Goal: Task Accomplishment & Management: Use online tool/utility

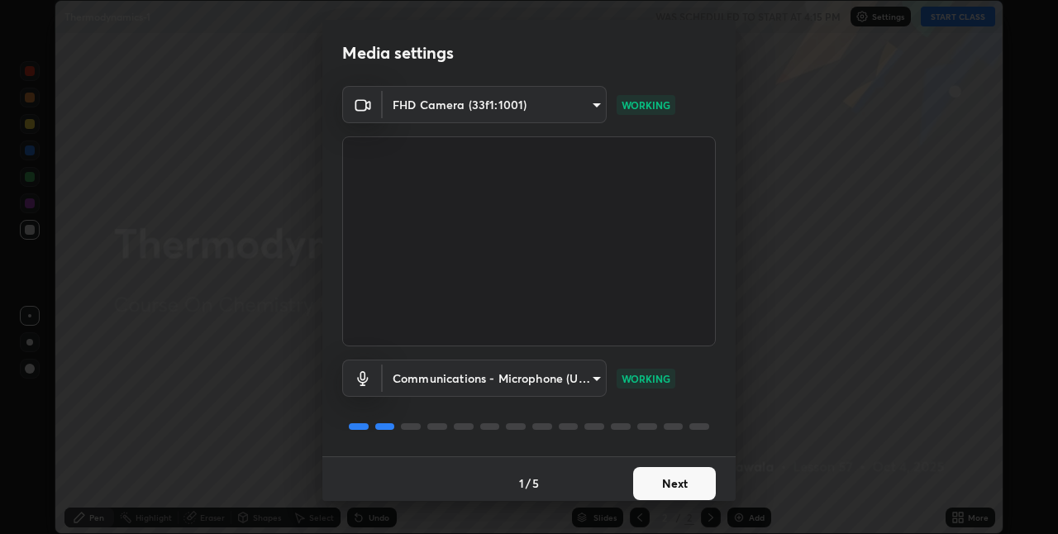
click at [670, 476] on button "Next" at bounding box center [674, 483] width 83 height 33
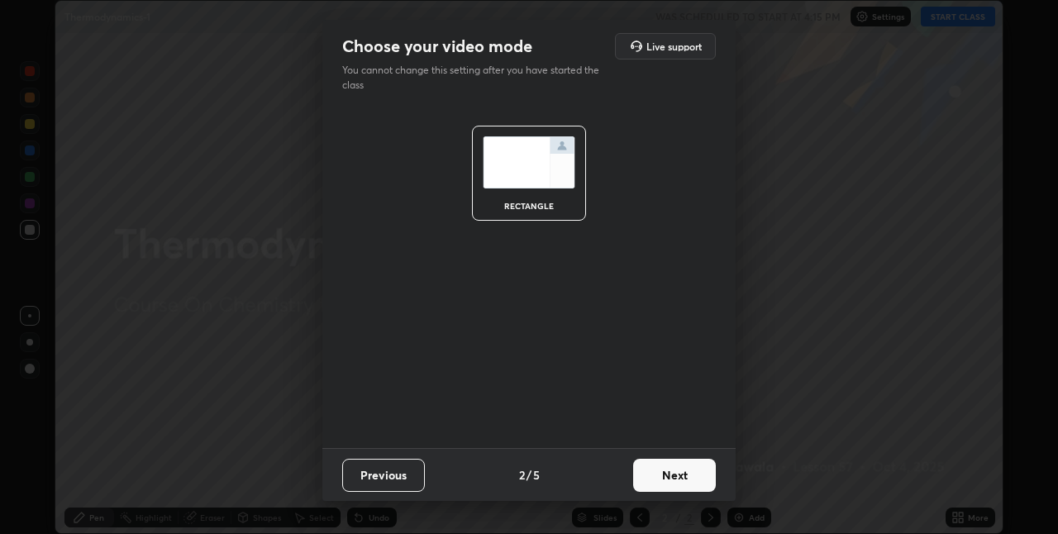
click at [688, 478] on button "Next" at bounding box center [674, 475] width 83 height 33
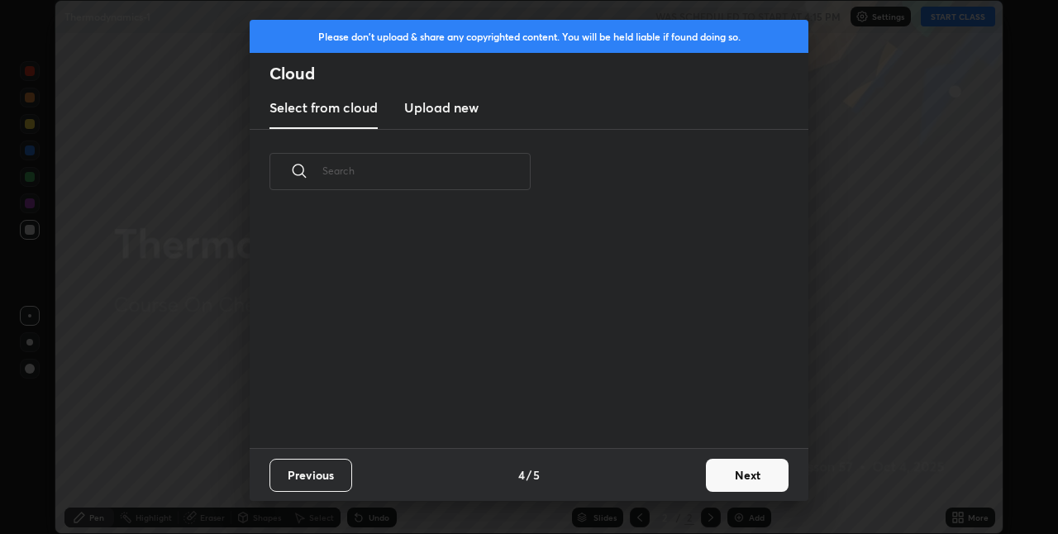
click at [688, 470] on div "Previous 4 / 5 Next" at bounding box center [529, 474] width 559 height 53
click at [732, 476] on button "Next" at bounding box center [747, 475] width 83 height 33
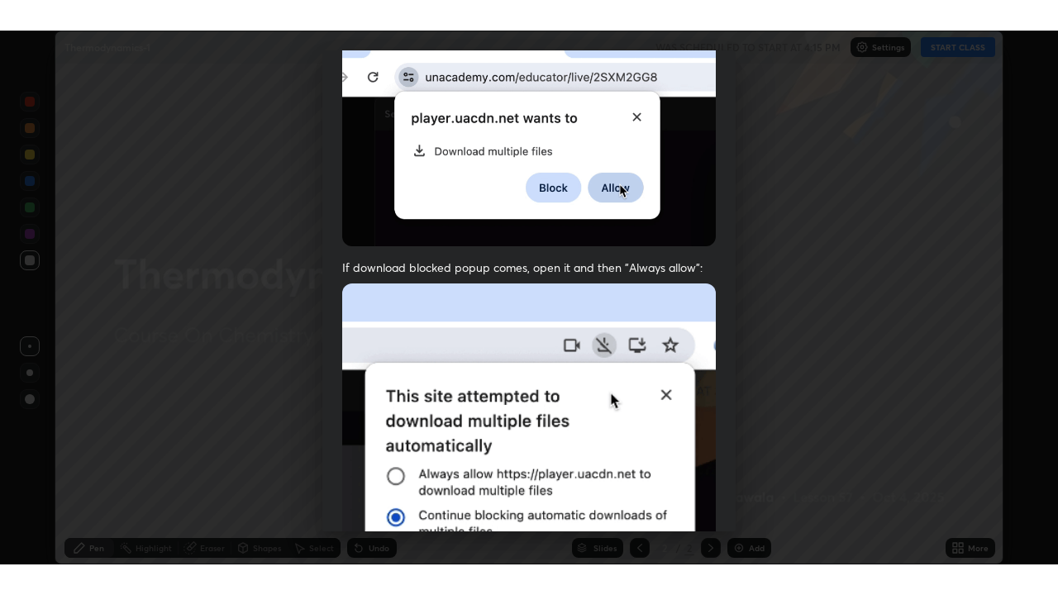
scroll to position [346, 0]
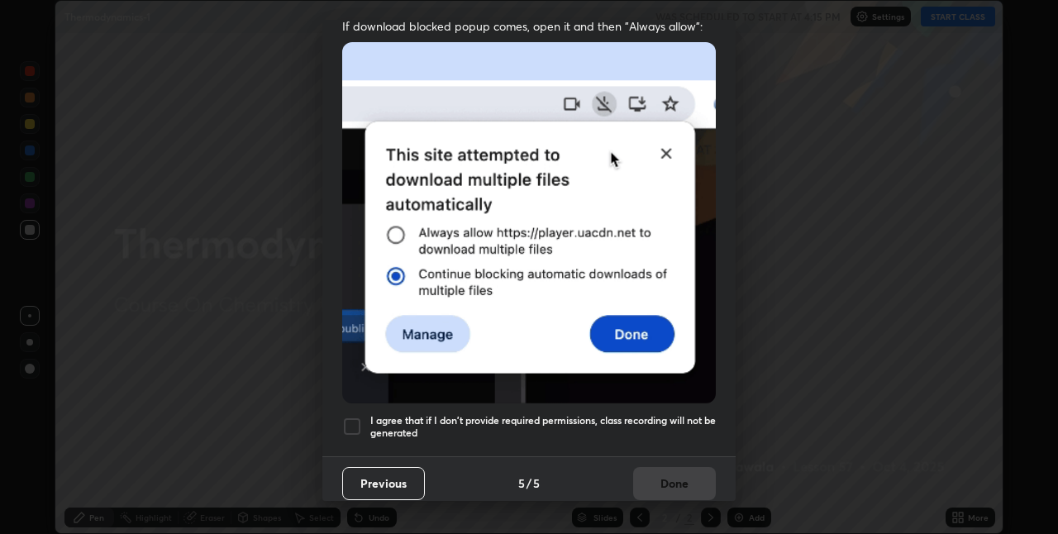
click at [611, 414] on h5 "I agree that if I don't provide required permissions, class recording will not …" at bounding box center [543, 427] width 346 height 26
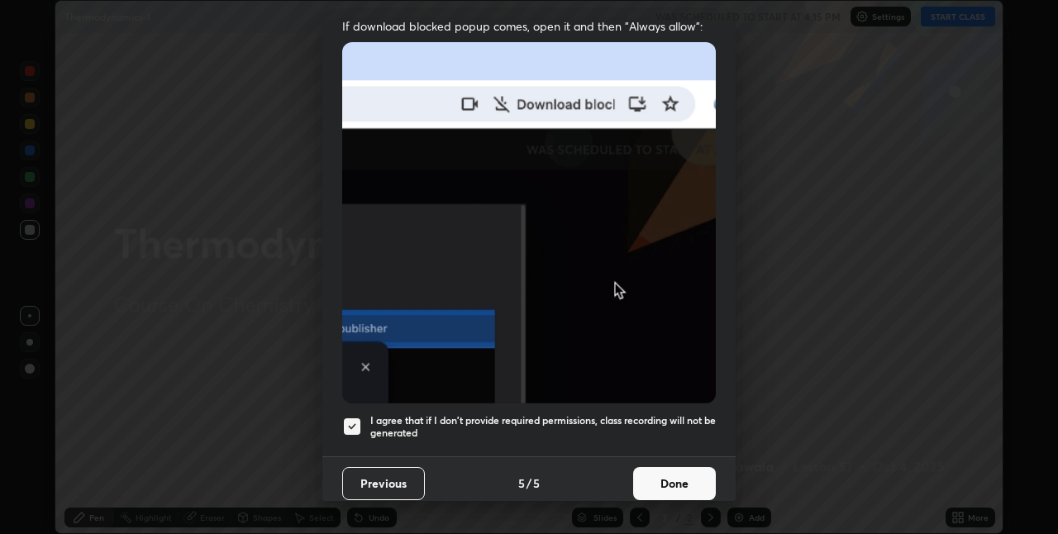
click at [670, 472] on button "Done" at bounding box center [674, 483] width 83 height 33
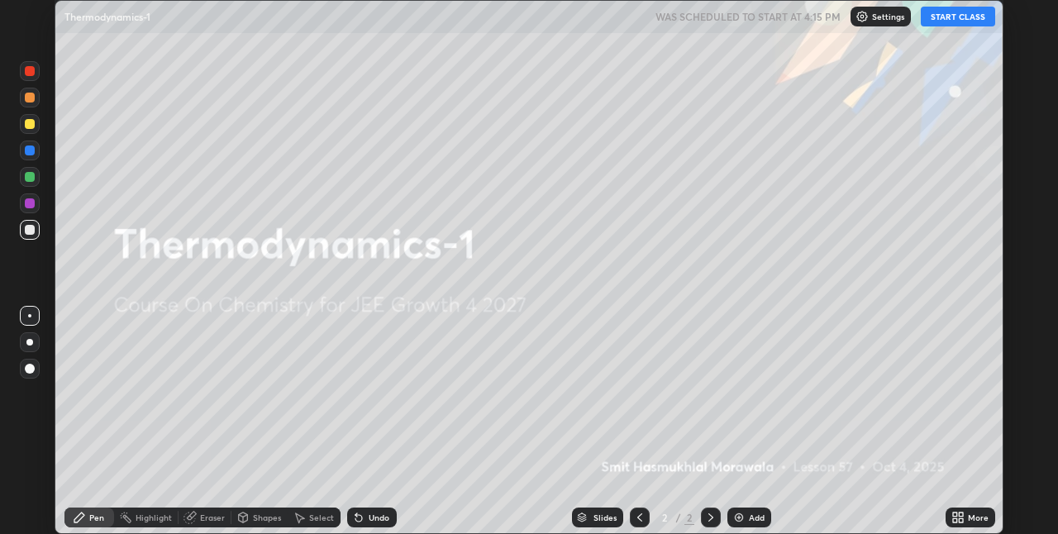
click at [952, 22] on button "START CLASS" at bounding box center [958, 17] width 74 height 20
click at [980, 517] on div "More" at bounding box center [978, 517] width 21 height 8
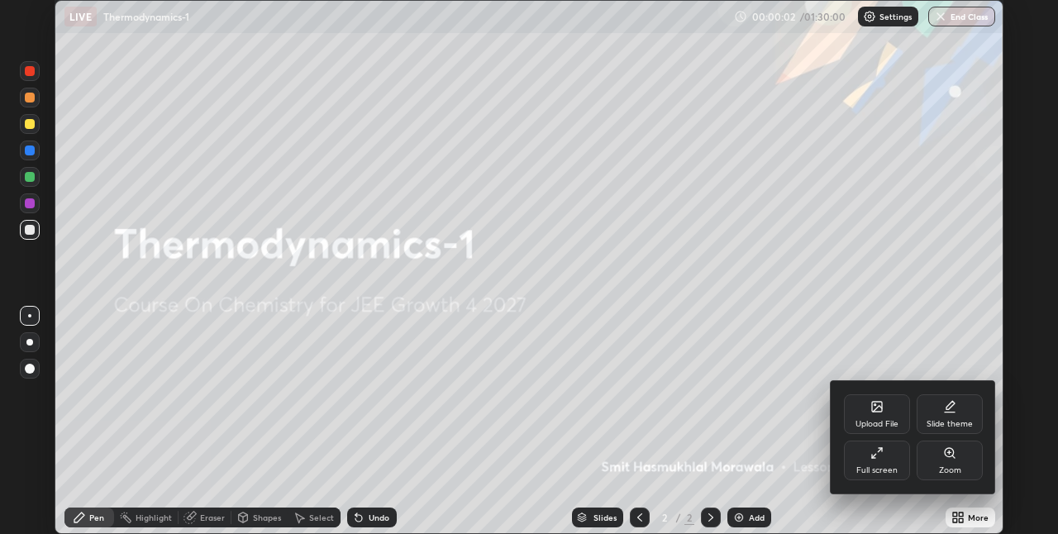
click at [885, 461] on div "Full screen" at bounding box center [877, 461] width 66 height 40
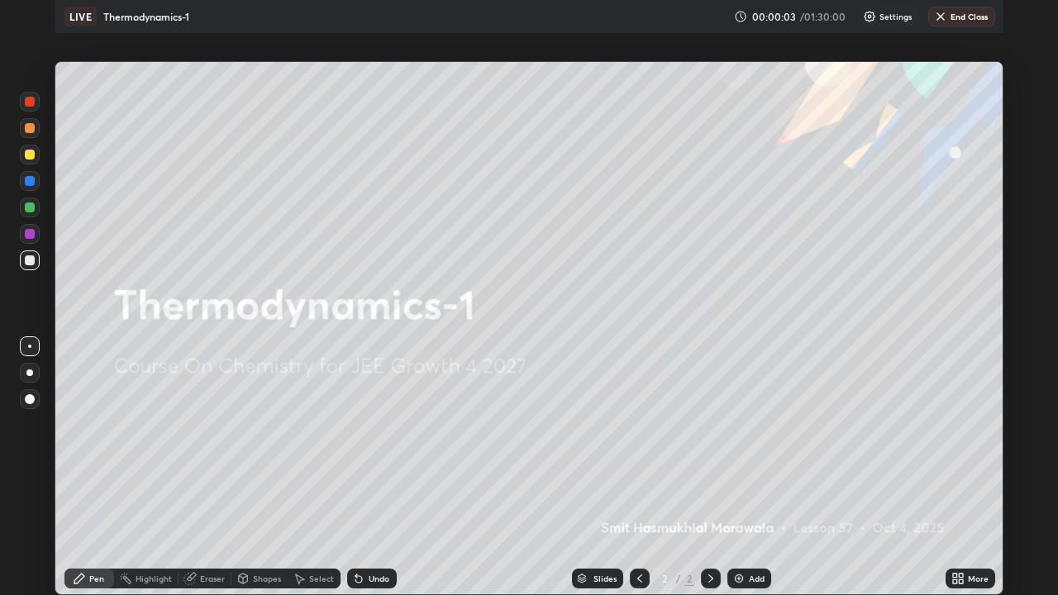
scroll to position [595, 1058]
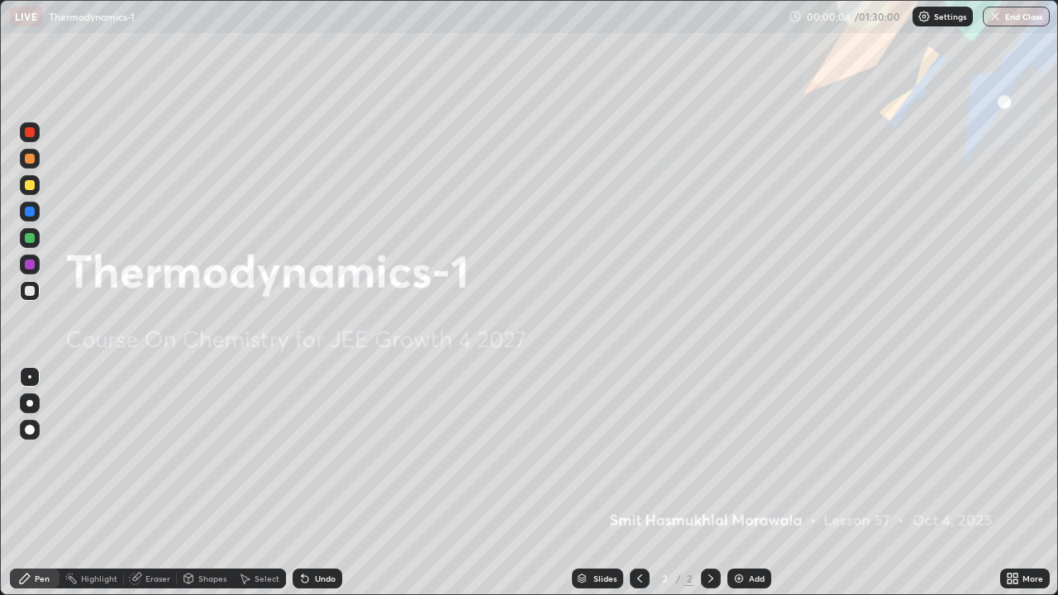
click at [38, 179] on div at bounding box center [30, 185] width 20 height 20
click at [32, 396] on div at bounding box center [30, 403] width 20 height 20
click at [302, 533] on icon at bounding box center [303, 576] width 2 height 2
click at [745, 533] on div "Add" at bounding box center [749, 579] width 44 height 20
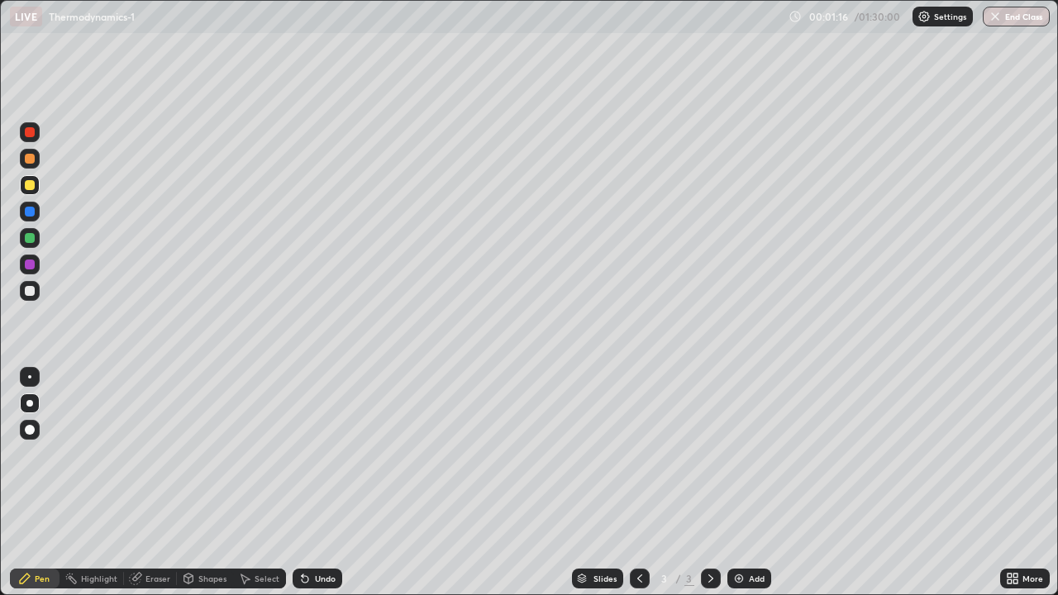
click at [31, 294] on div at bounding box center [30, 291] width 10 height 10
click at [29, 192] on div at bounding box center [30, 185] width 20 height 20
click at [31, 292] on div at bounding box center [30, 291] width 10 height 10
click at [31, 184] on div at bounding box center [30, 185] width 10 height 10
click at [29, 187] on div at bounding box center [30, 185] width 10 height 10
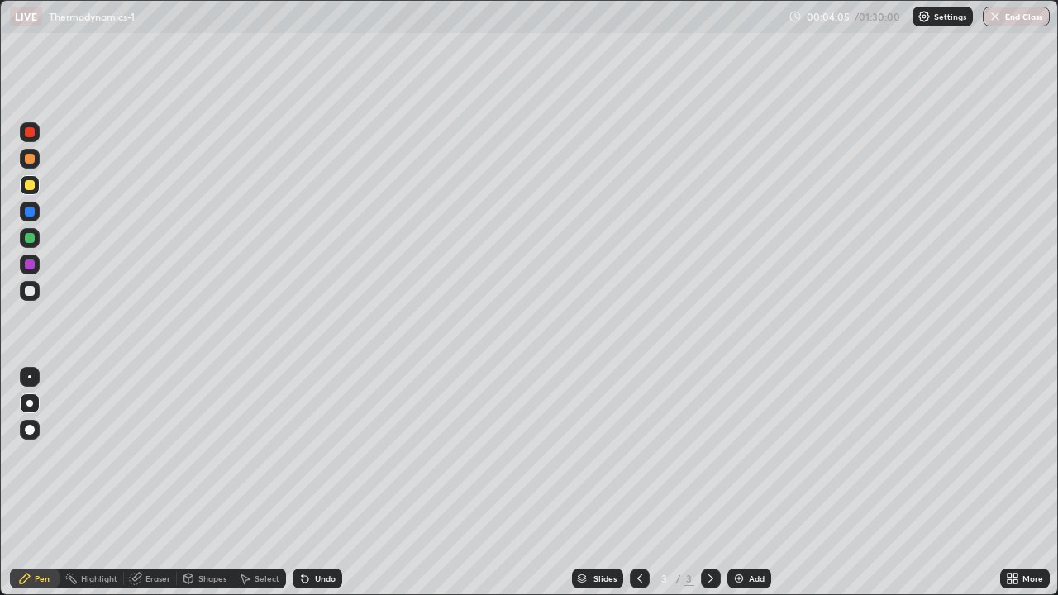
click at [28, 184] on div at bounding box center [30, 185] width 10 height 10
click at [31, 187] on div at bounding box center [30, 185] width 10 height 10
click at [30, 187] on div at bounding box center [30, 185] width 10 height 10
click at [26, 178] on div at bounding box center [30, 185] width 20 height 20
click at [25, 162] on div at bounding box center [30, 159] width 10 height 10
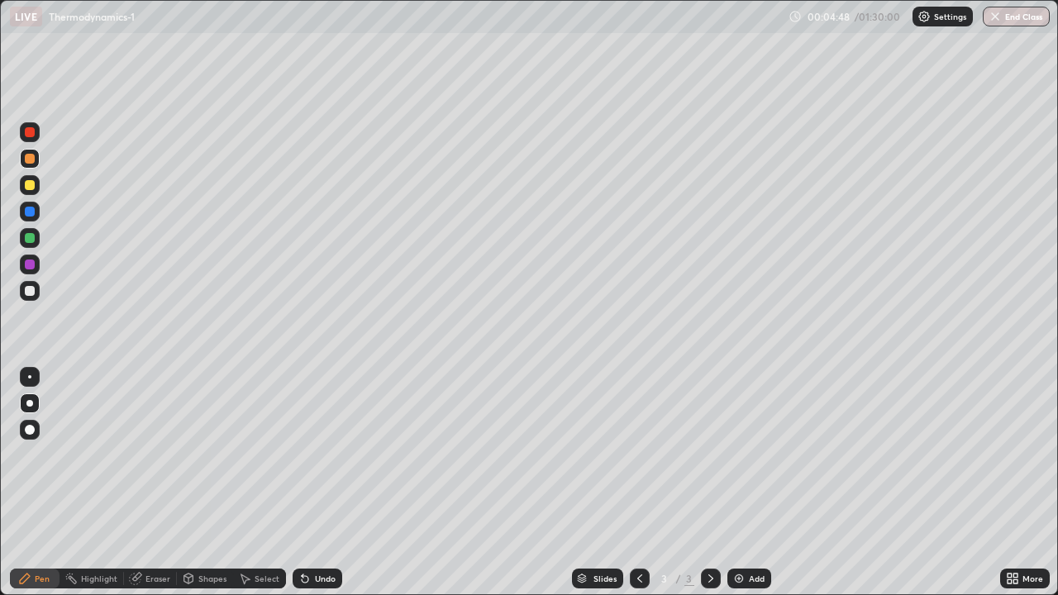
click at [27, 160] on div at bounding box center [30, 159] width 10 height 10
click at [26, 161] on div at bounding box center [30, 159] width 10 height 10
click at [30, 131] on div at bounding box center [30, 132] width 10 height 10
click at [315, 533] on div "Undo" at bounding box center [325, 579] width 21 height 8
click at [316, 533] on div "Undo" at bounding box center [325, 579] width 21 height 8
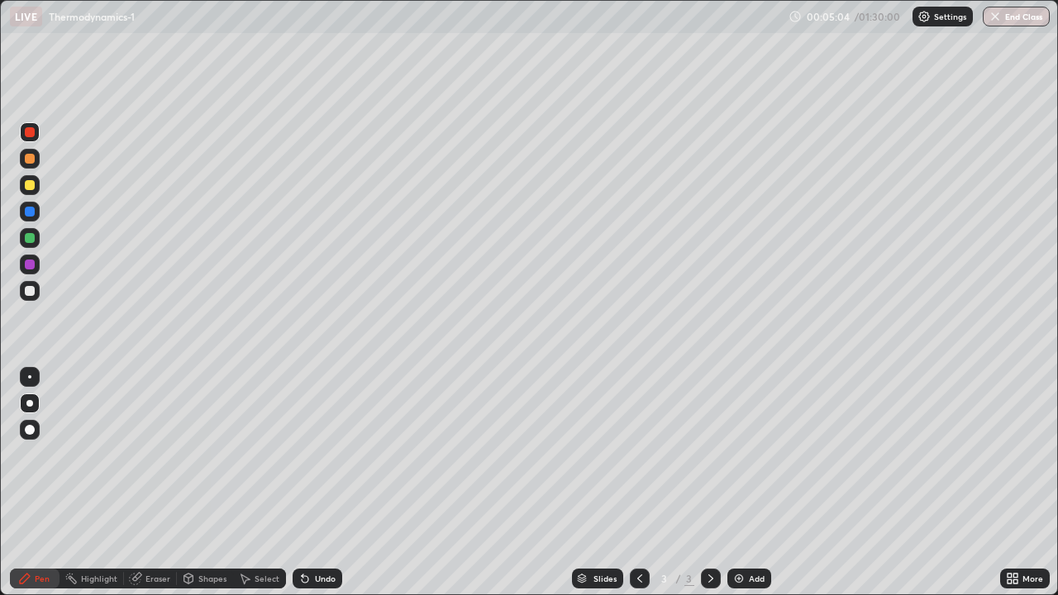
click at [321, 533] on div "Undo" at bounding box center [318, 579] width 50 height 20
click at [30, 289] on div at bounding box center [30, 291] width 10 height 10
click at [36, 179] on div at bounding box center [30, 185] width 20 height 20
click at [31, 184] on div at bounding box center [30, 185] width 10 height 10
click at [31, 182] on div at bounding box center [30, 185] width 10 height 10
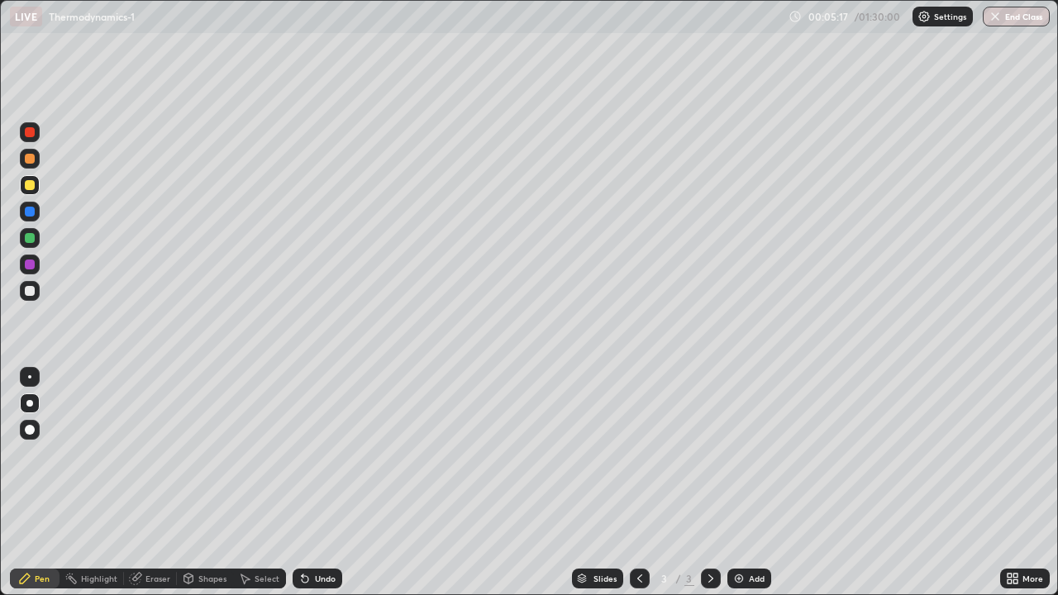
click at [30, 184] on div at bounding box center [30, 185] width 10 height 10
click at [321, 533] on div "Undo" at bounding box center [318, 579] width 50 height 20
click at [322, 533] on div "Undo" at bounding box center [325, 579] width 21 height 8
click at [315, 533] on div "Undo" at bounding box center [325, 579] width 21 height 8
click at [30, 292] on div at bounding box center [30, 291] width 10 height 10
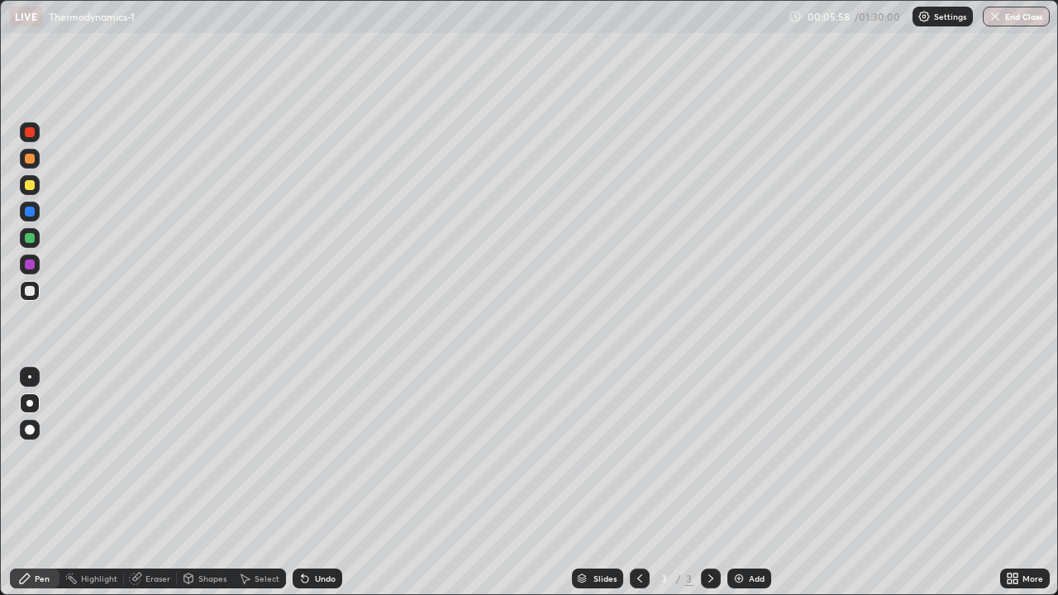
click at [33, 187] on div at bounding box center [30, 185] width 10 height 10
click at [33, 288] on div at bounding box center [30, 291] width 10 height 10
click at [27, 218] on div at bounding box center [30, 212] width 20 height 20
click at [31, 236] on div at bounding box center [30, 238] width 10 height 10
click at [30, 289] on div at bounding box center [30, 291] width 10 height 10
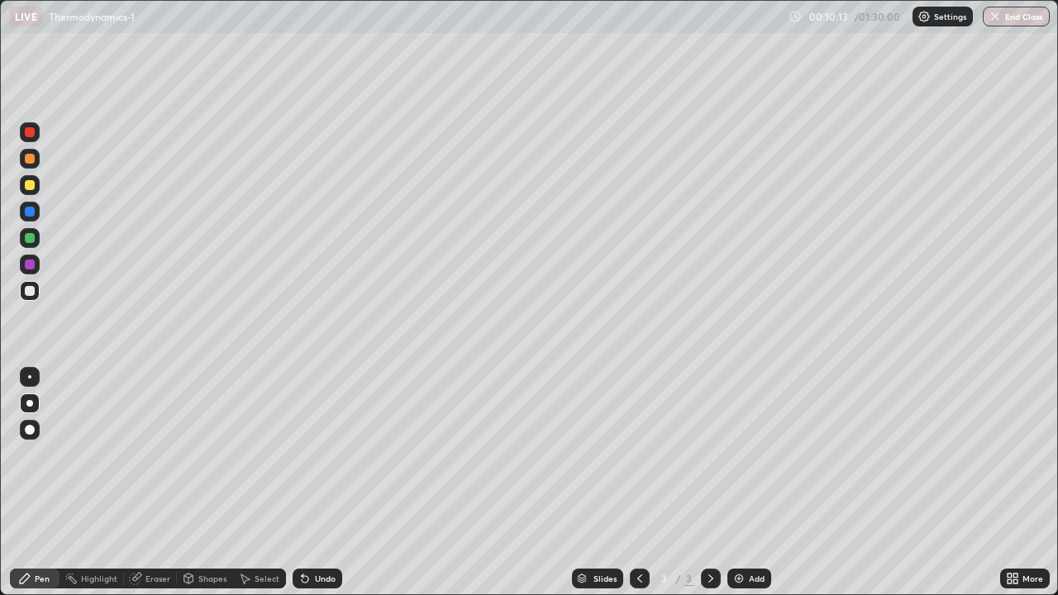
click at [26, 263] on div at bounding box center [30, 265] width 10 height 10
click at [335, 533] on div "Undo" at bounding box center [318, 579] width 50 height 20
click at [327, 533] on div "Undo" at bounding box center [318, 579] width 50 height 20
click at [315, 533] on div "Undo" at bounding box center [325, 579] width 21 height 8
click at [39, 295] on div at bounding box center [30, 291] width 20 height 20
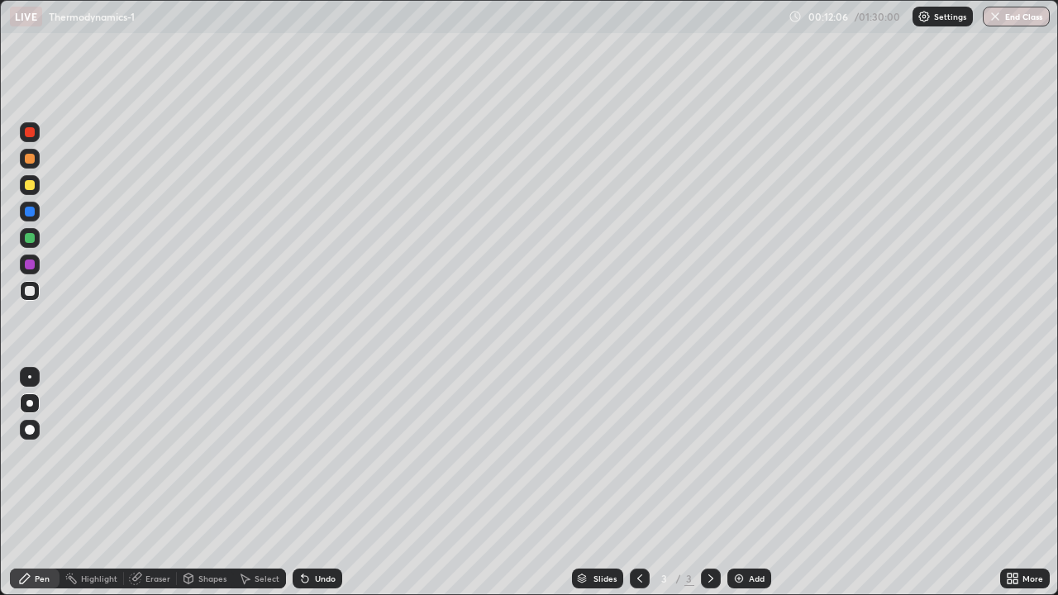
click at [318, 533] on div "Undo" at bounding box center [325, 579] width 21 height 8
click at [315, 533] on div "Undo" at bounding box center [325, 579] width 21 height 8
click at [143, 533] on div "Eraser" at bounding box center [150, 579] width 53 height 20
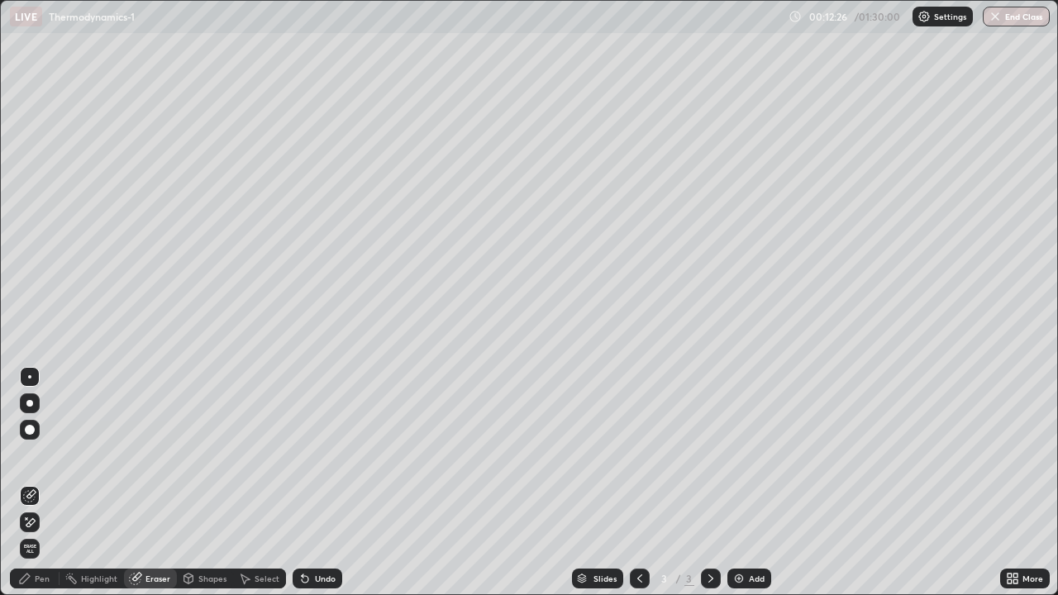
click at [50, 533] on div "Pen" at bounding box center [35, 579] width 50 height 20
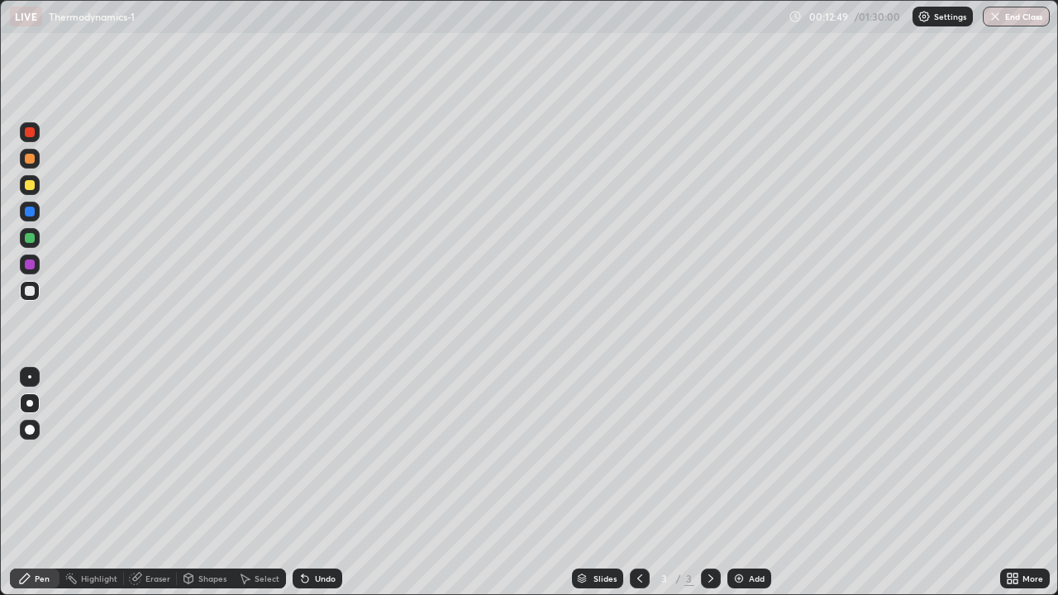
click at [334, 533] on div "Undo" at bounding box center [318, 579] width 50 height 20
click at [31, 297] on div at bounding box center [30, 291] width 20 height 20
click at [28, 182] on div at bounding box center [30, 185] width 10 height 10
click at [102, 533] on div "Highlight" at bounding box center [92, 579] width 64 height 20
click at [27, 522] on icon at bounding box center [28, 523] width 3 height 3
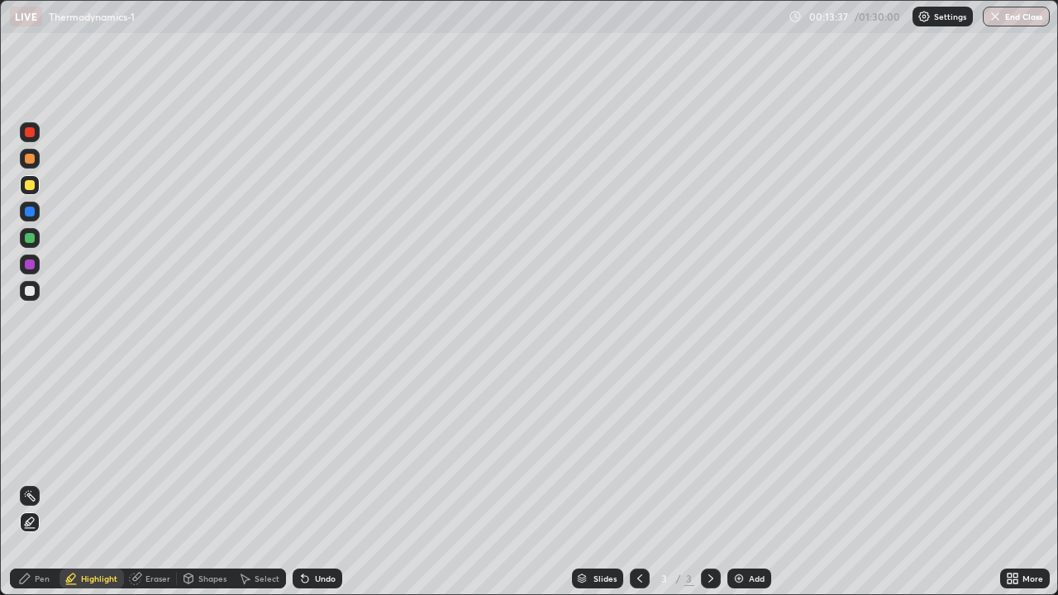
click at [21, 533] on div "Pen" at bounding box center [35, 579] width 50 height 20
click at [32, 293] on div at bounding box center [30, 291] width 10 height 10
click at [30, 287] on div at bounding box center [30, 291] width 10 height 10
click at [744, 533] on img at bounding box center [738, 578] width 13 height 13
click at [36, 284] on div at bounding box center [30, 291] width 20 height 20
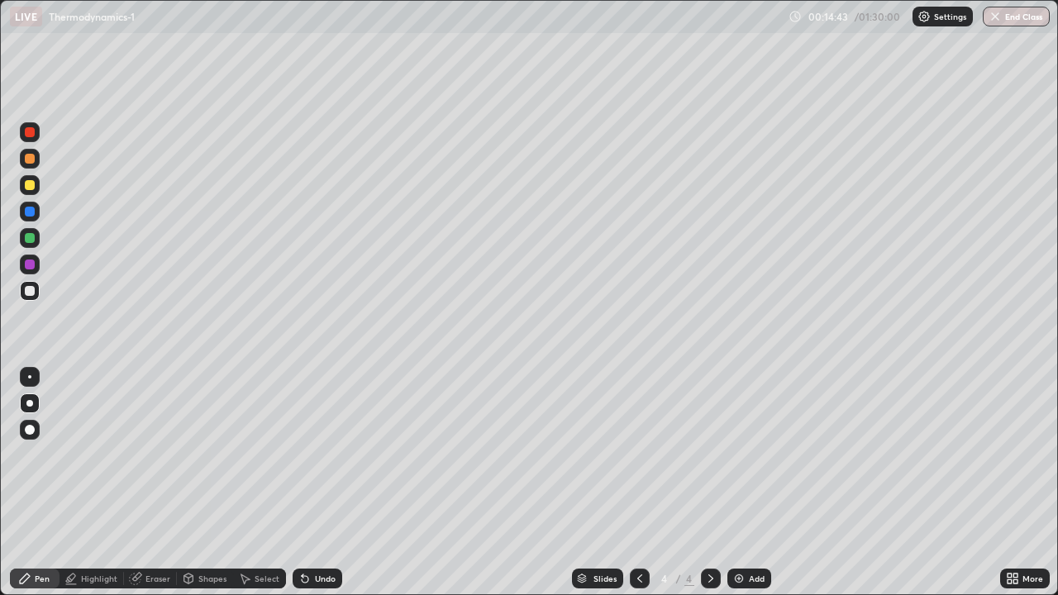
click at [30, 186] on div at bounding box center [30, 185] width 10 height 10
click at [32, 184] on div at bounding box center [30, 185] width 10 height 10
click at [26, 187] on div at bounding box center [30, 185] width 10 height 10
click at [322, 533] on div "Undo" at bounding box center [325, 579] width 21 height 8
click at [322, 533] on div "Undo" at bounding box center [318, 579] width 50 height 20
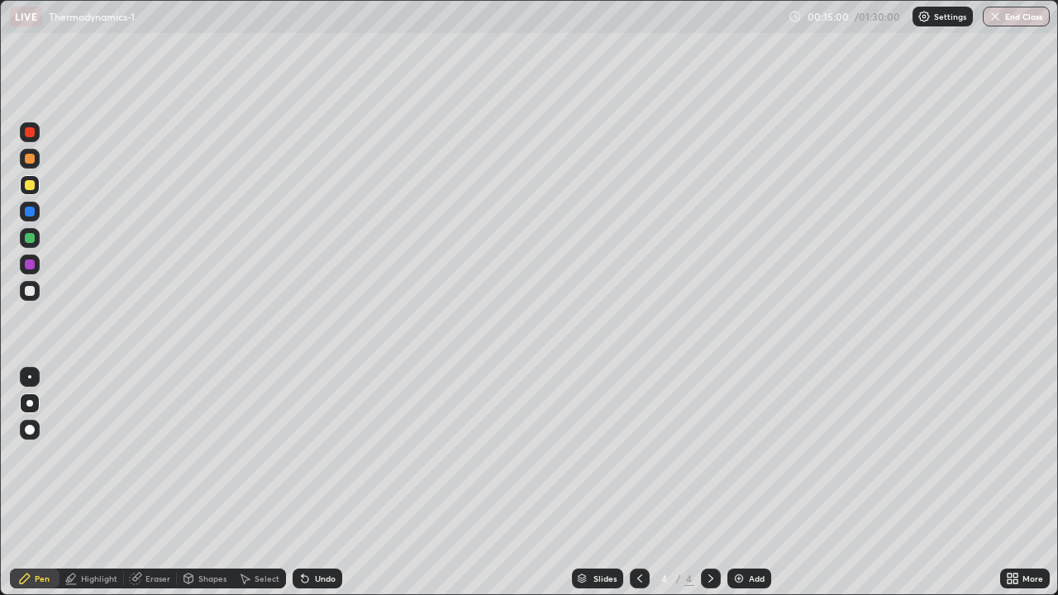
click at [324, 533] on div "Undo" at bounding box center [325, 579] width 21 height 8
click at [333, 533] on div "Undo" at bounding box center [318, 579] width 50 height 20
click at [330, 533] on div "Undo" at bounding box center [325, 579] width 21 height 8
click at [37, 155] on div at bounding box center [30, 159] width 20 height 20
click at [332, 533] on div "Undo" at bounding box center [325, 579] width 21 height 8
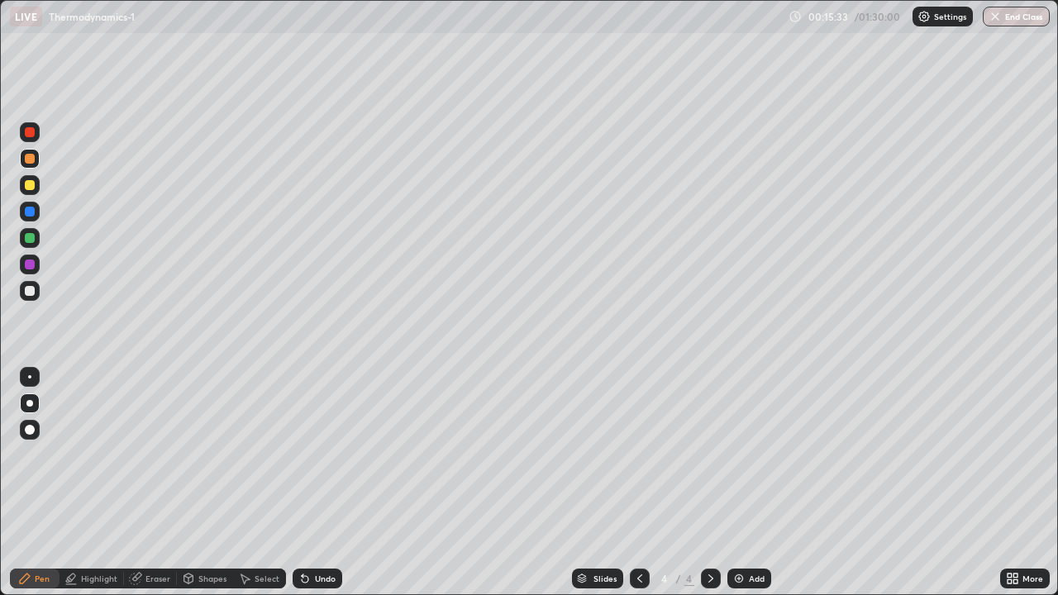
click at [31, 290] on div at bounding box center [30, 291] width 10 height 10
click at [322, 533] on div "Undo" at bounding box center [325, 579] width 21 height 8
click at [32, 293] on div at bounding box center [30, 291] width 10 height 10
click at [324, 533] on div "Undo" at bounding box center [325, 579] width 21 height 8
click at [311, 533] on div "Undo" at bounding box center [318, 579] width 50 height 20
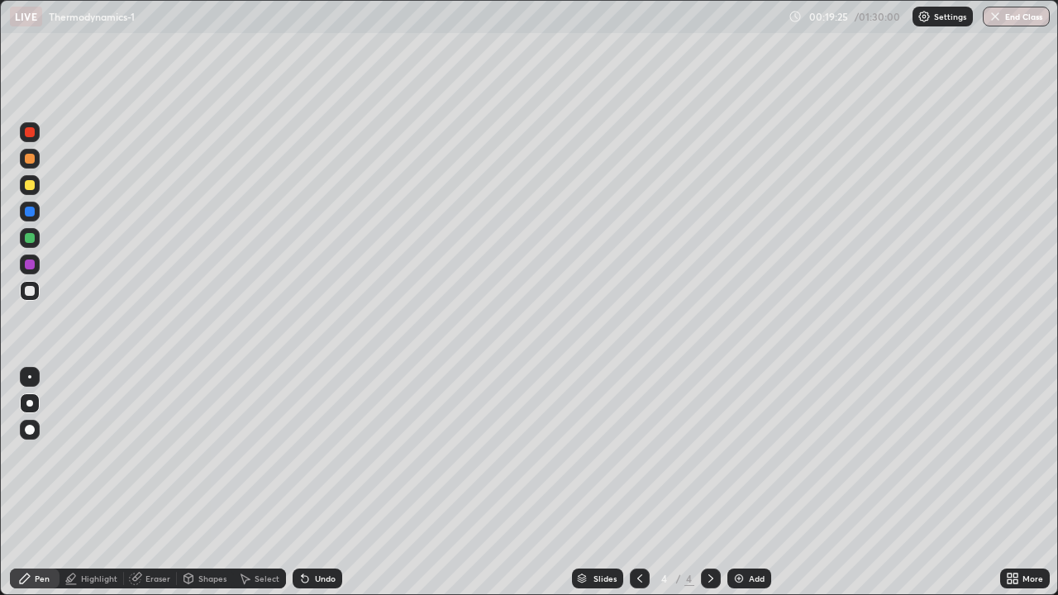
click at [751, 533] on div "Add" at bounding box center [757, 579] width 16 height 8
click at [31, 165] on div at bounding box center [30, 159] width 20 height 20
click at [29, 292] on div at bounding box center [30, 291] width 10 height 10
click at [25, 294] on div at bounding box center [30, 291] width 10 height 10
click at [27, 162] on div at bounding box center [30, 159] width 10 height 10
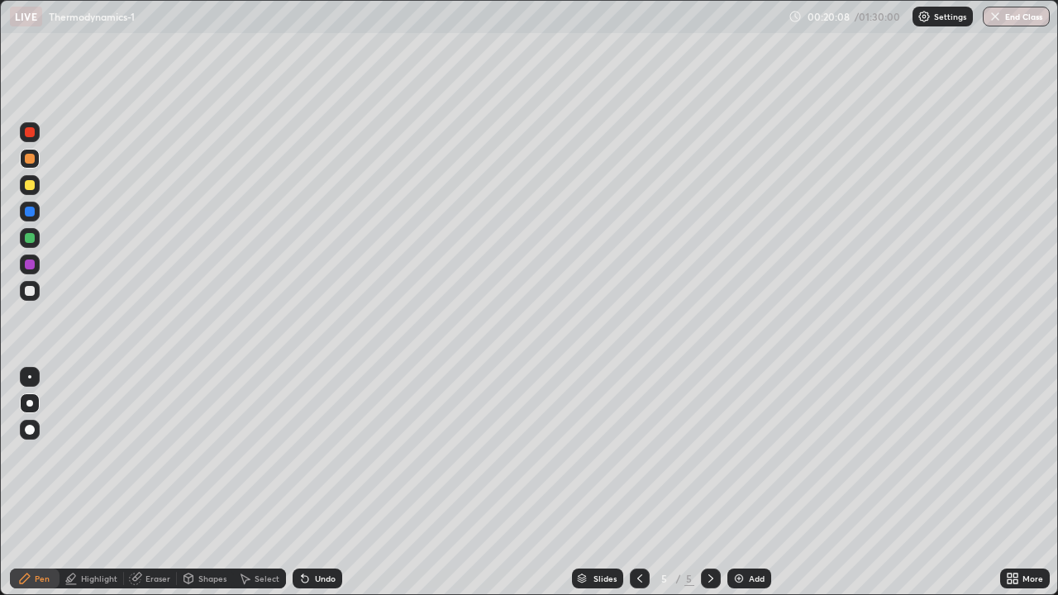
click at [38, 295] on div at bounding box center [30, 291] width 20 height 20
click at [30, 289] on div at bounding box center [30, 291] width 10 height 10
click at [31, 236] on div at bounding box center [30, 238] width 10 height 10
click at [318, 533] on div "Undo" at bounding box center [325, 579] width 21 height 8
click at [315, 533] on div "Undo" at bounding box center [318, 579] width 50 height 20
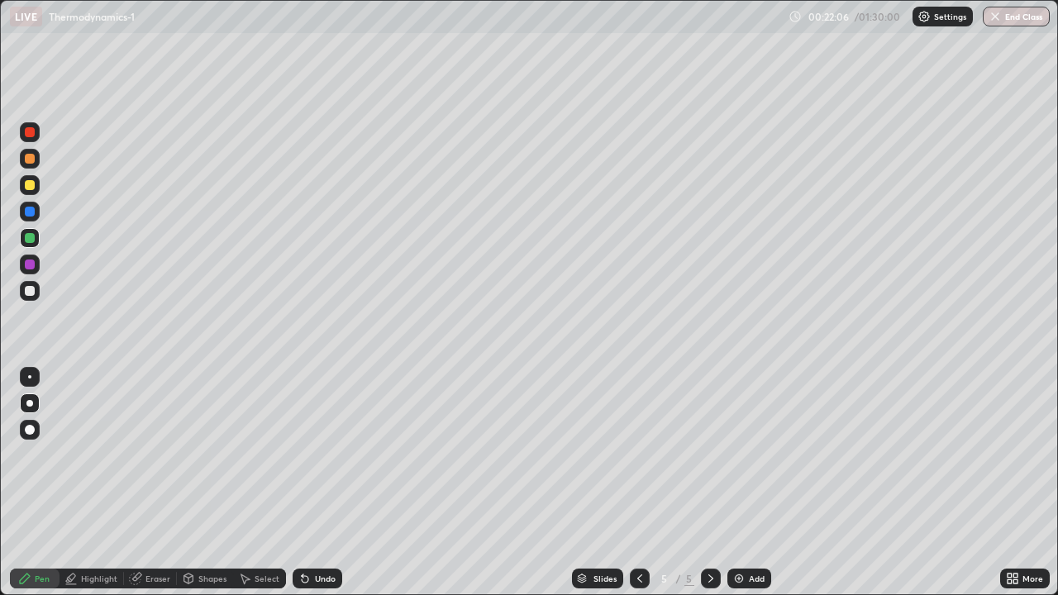
click at [749, 533] on div "Add" at bounding box center [757, 579] width 16 height 8
click at [637, 533] on icon at bounding box center [639, 578] width 13 height 13
click at [713, 533] on div at bounding box center [711, 579] width 20 height 20
click at [31, 186] on div at bounding box center [30, 185] width 10 height 10
click at [155, 533] on div "Eraser" at bounding box center [157, 579] width 25 height 8
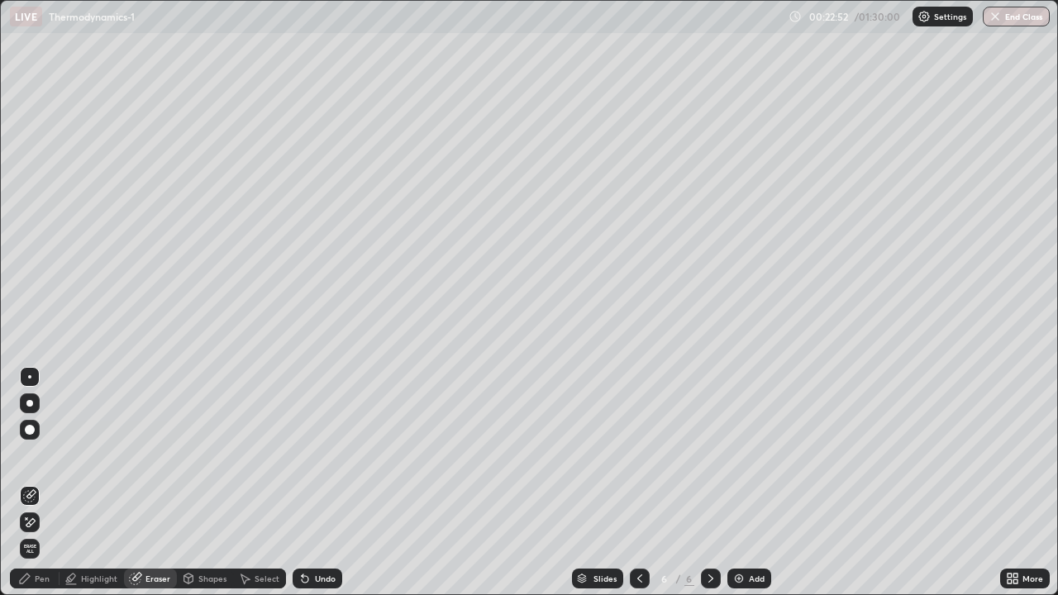
click at [41, 533] on div "Pen" at bounding box center [42, 579] width 15 height 8
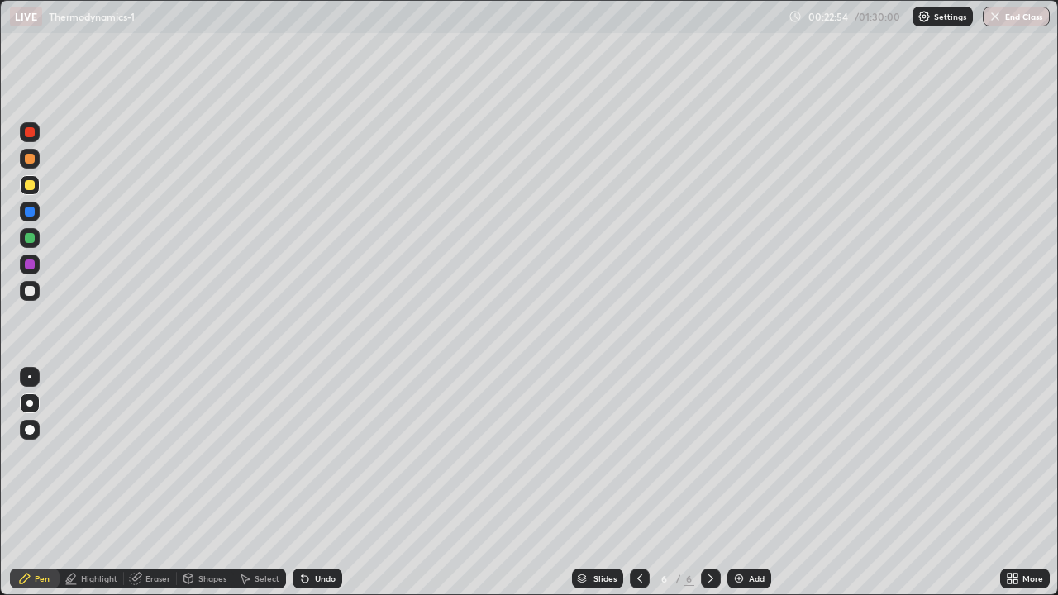
click at [150, 533] on div "Eraser" at bounding box center [157, 579] width 25 height 8
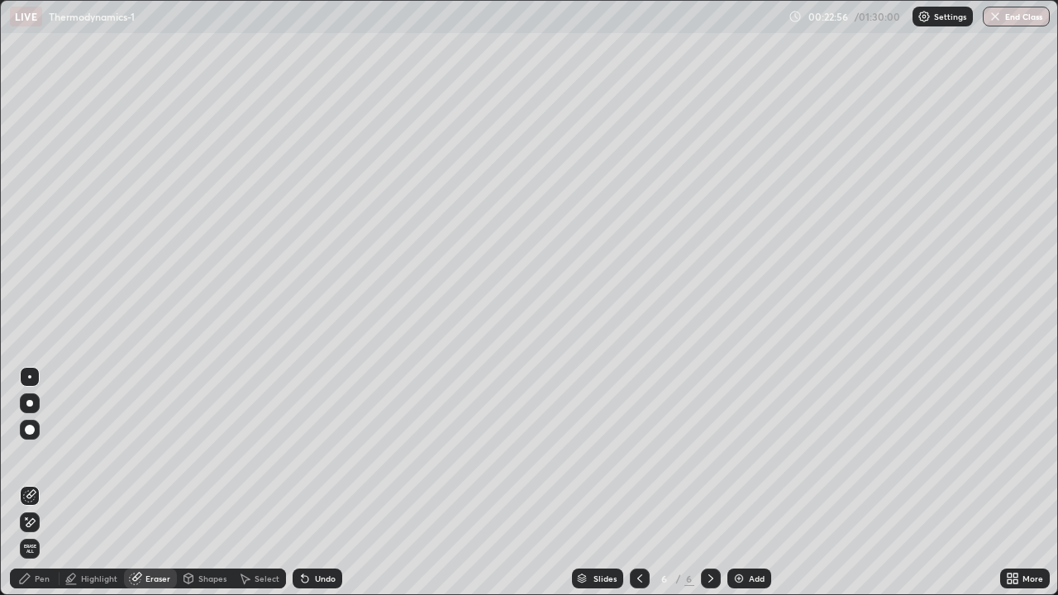
click at [48, 533] on div "Pen" at bounding box center [42, 579] width 15 height 8
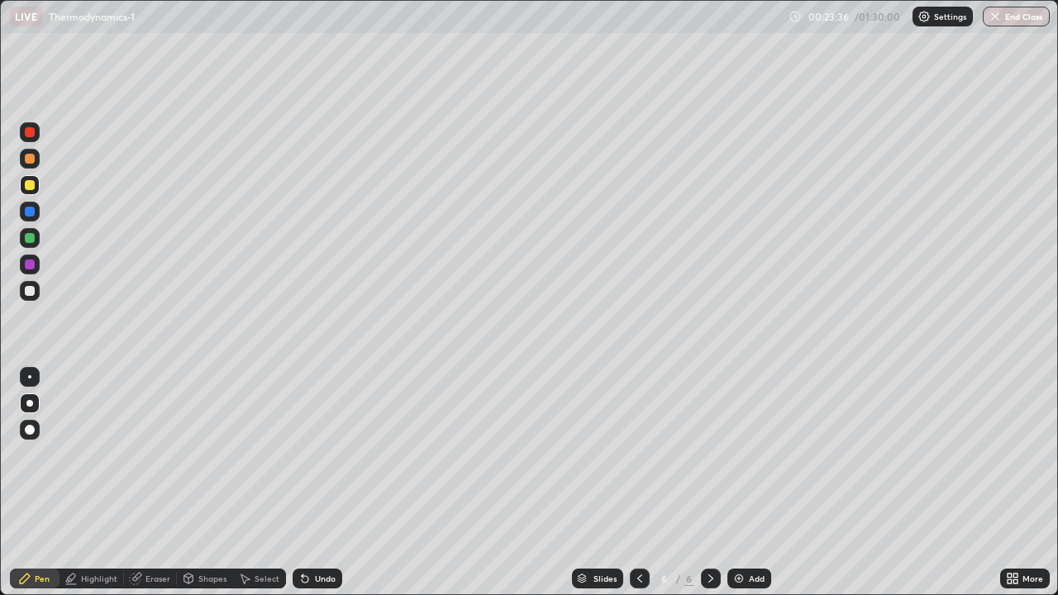
click at [326, 533] on div "Undo" at bounding box center [325, 579] width 21 height 8
click at [330, 533] on div "Undo" at bounding box center [325, 579] width 21 height 8
click at [319, 533] on div "Undo" at bounding box center [325, 579] width 21 height 8
click at [321, 533] on div "Undo" at bounding box center [325, 579] width 21 height 8
click at [31, 287] on div at bounding box center [30, 291] width 10 height 10
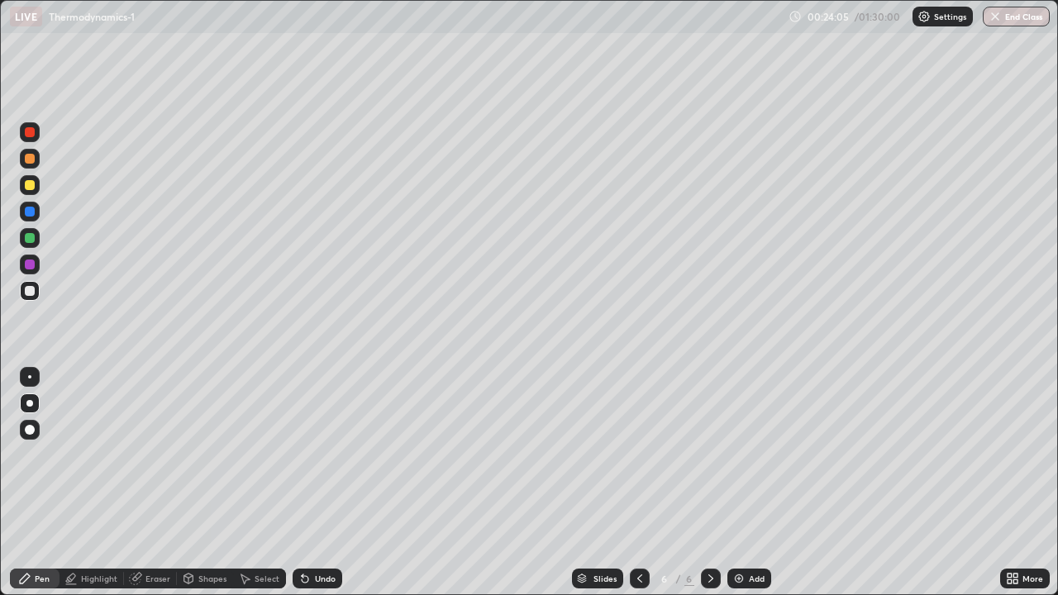
click at [23, 181] on div at bounding box center [30, 185] width 20 height 20
click at [29, 274] on div at bounding box center [30, 265] width 20 height 20
click at [27, 270] on div at bounding box center [30, 265] width 20 height 20
click at [28, 271] on div at bounding box center [30, 265] width 20 height 20
click at [317, 533] on div "Undo" at bounding box center [318, 579] width 50 height 20
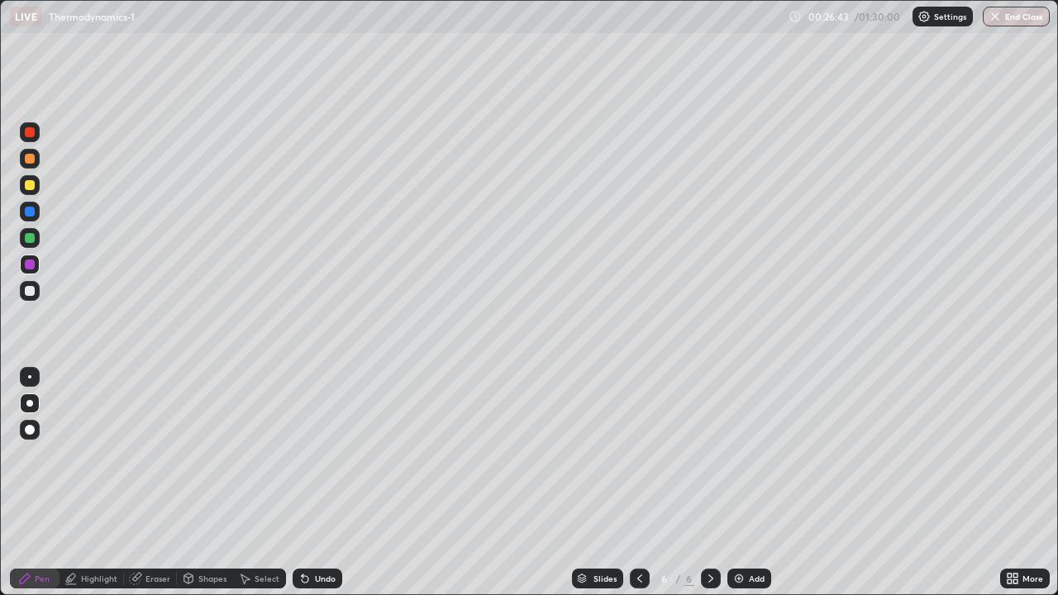
click at [746, 533] on div "Add" at bounding box center [749, 579] width 44 height 20
click at [31, 133] on div at bounding box center [30, 132] width 10 height 10
click at [316, 533] on div "Undo" at bounding box center [318, 579] width 50 height 20
click at [320, 533] on div "Undo" at bounding box center [318, 579] width 50 height 20
click at [318, 533] on div "Undo" at bounding box center [318, 579] width 50 height 20
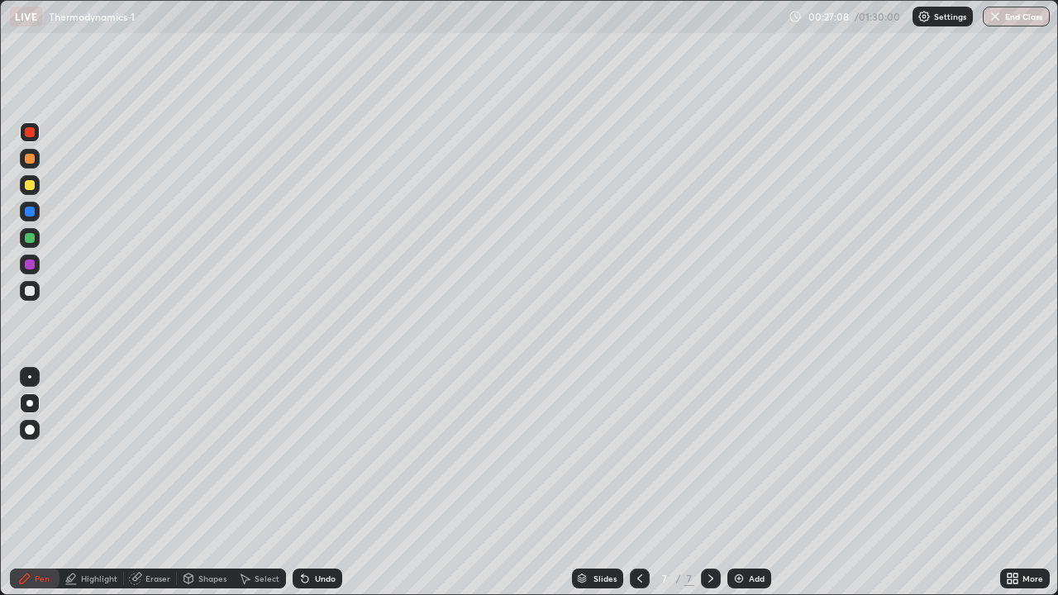
click at [31, 185] on div at bounding box center [30, 185] width 10 height 10
click at [36, 179] on div at bounding box center [30, 185] width 20 height 20
click at [319, 533] on div "Undo" at bounding box center [325, 579] width 21 height 8
click at [322, 533] on div "Undo" at bounding box center [325, 579] width 21 height 8
click at [31, 291] on div at bounding box center [30, 291] width 10 height 10
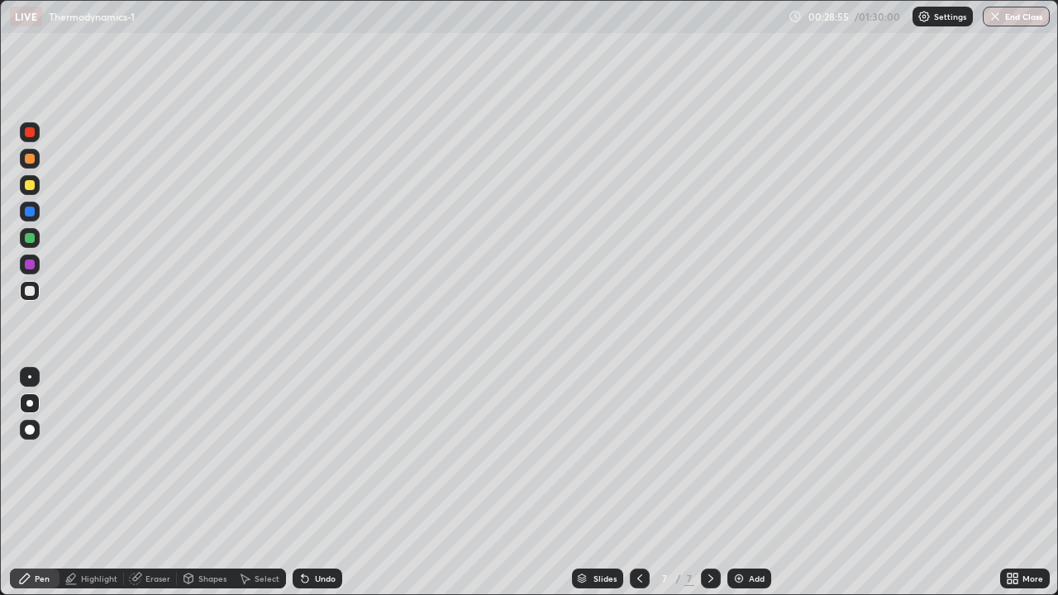
click at [33, 186] on div at bounding box center [30, 185] width 10 height 10
click at [30, 186] on div at bounding box center [30, 185] width 10 height 10
click at [302, 533] on icon at bounding box center [303, 576] width 2 height 2
click at [195, 533] on div "Shapes" at bounding box center [205, 579] width 56 height 20
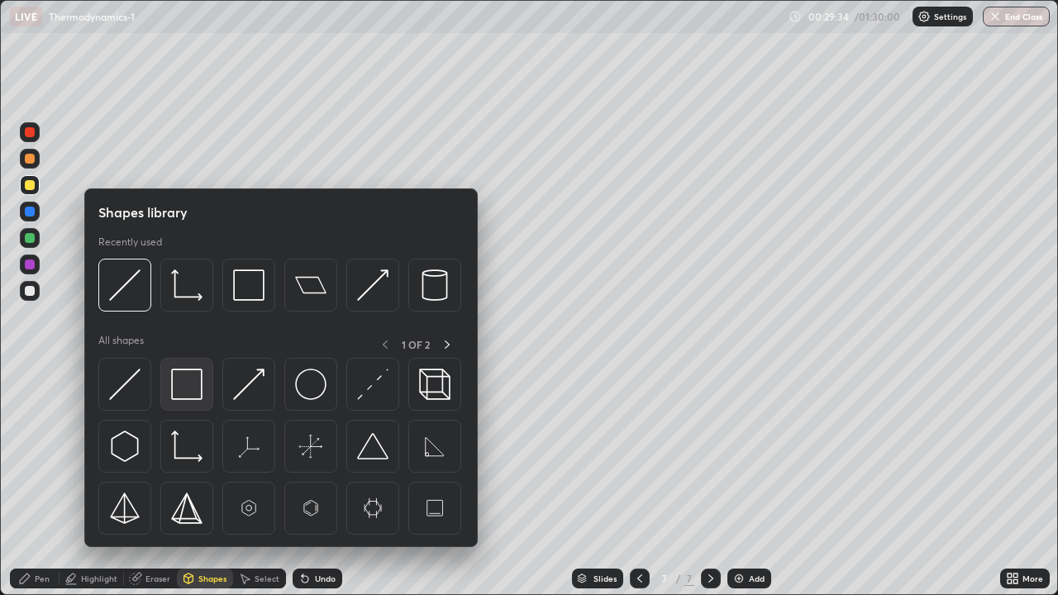
click at [203, 384] on div at bounding box center [186, 384] width 53 height 53
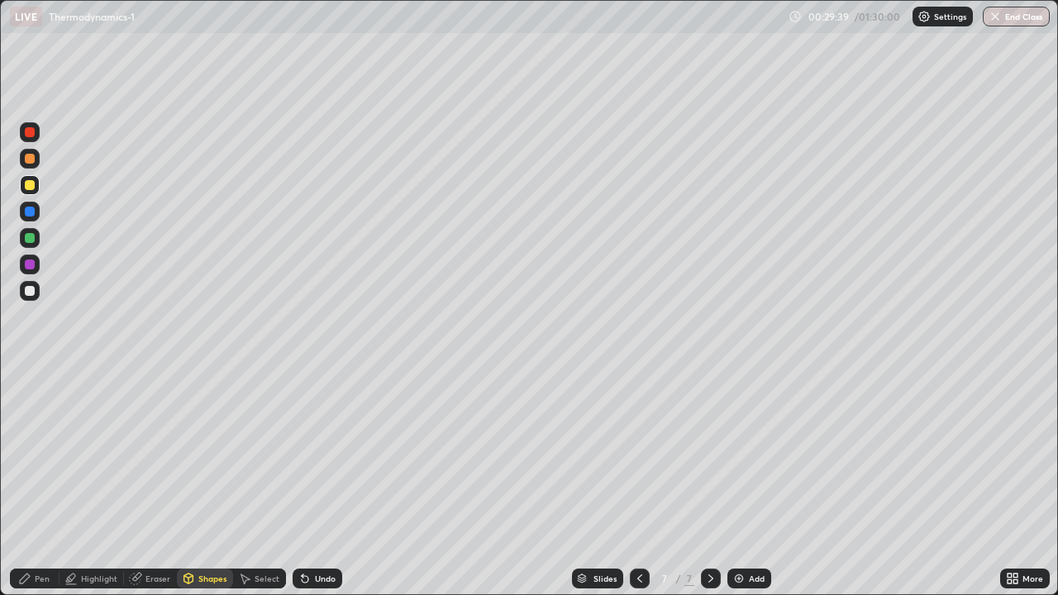
click at [45, 533] on div "Pen" at bounding box center [35, 579] width 50 height 20
click at [34, 284] on div at bounding box center [30, 291] width 20 height 20
click at [27, 131] on div at bounding box center [30, 132] width 10 height 10
click at [31, 136] on div at bounding box center [30, 132] width 10 height 10
click at [31, 291] on div at bounding box center [30, 291] width 10 height 10
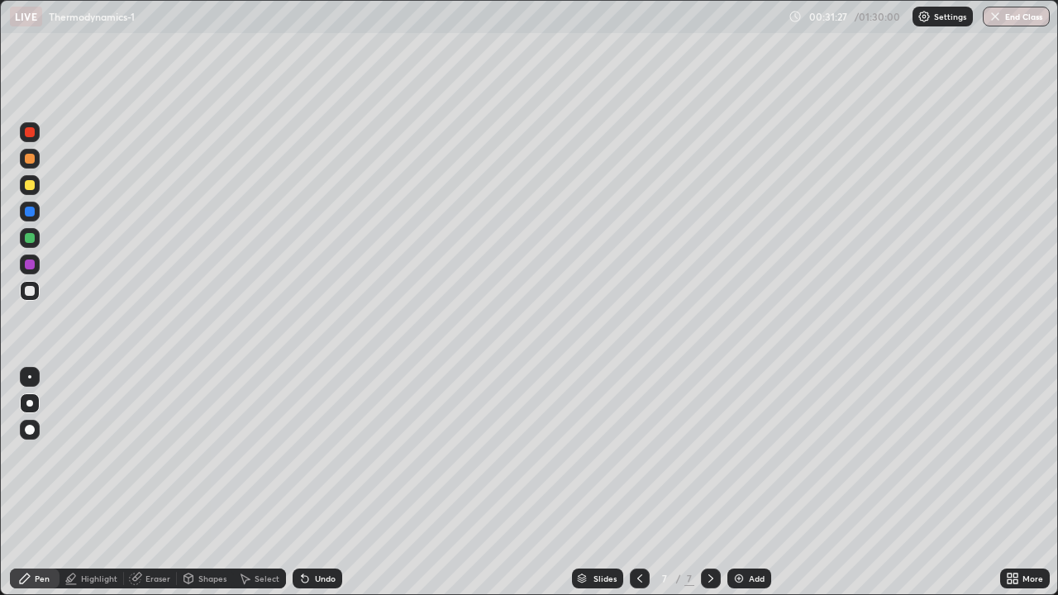
click at [29, 265] on div at bounding box center [30, 265] width 10 height 10
click at [322, 533] on div "Undo" at bounding box center [325, 579] width 21 height 8
click at [316, 533] on div "Undo" at bounding box center [325, 579] width 21 height 8
click at [758, 533] on div "Add" at bounding box center [757, 579] width 16 height 8
click at [33, 187] on div at bounding box center [30, 185] width 10 height 10
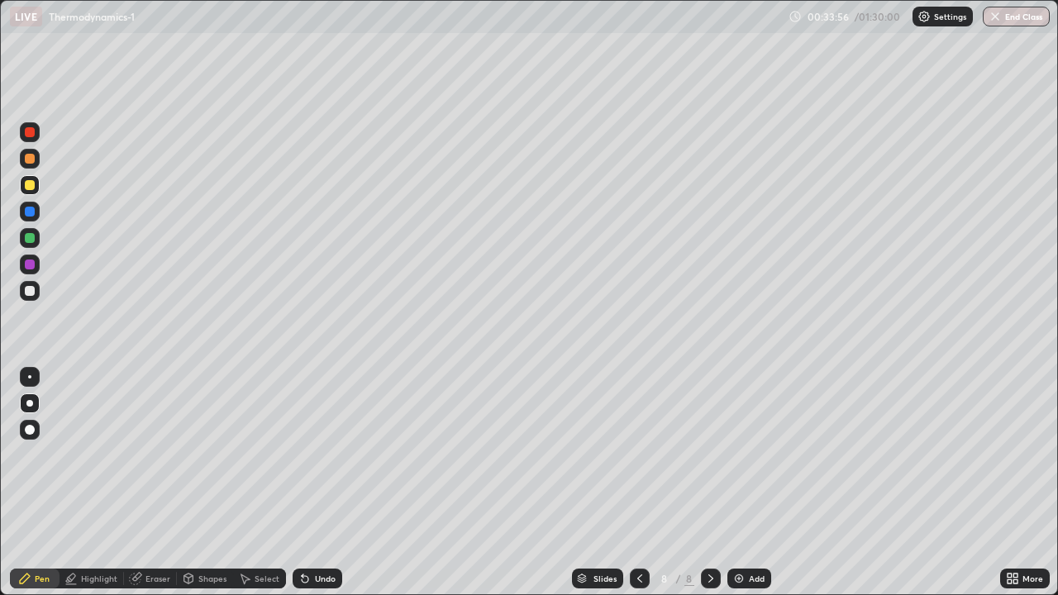
click at [322, 533] on div "Undo" at bounding box center [318, 579] width 50 height 20
click at [326, 533] on div "Undo" at bounding box center [325, 579] width 21 height 8
click at [324, 533] on div "Undo" at bounding box center [325, 579] width 21 height 8
click at [31, 287] on div at bounding box center [30, 291] width 10 height 10
click at [31, 291] on div at bounding box center [30, 291] width 10 height 10
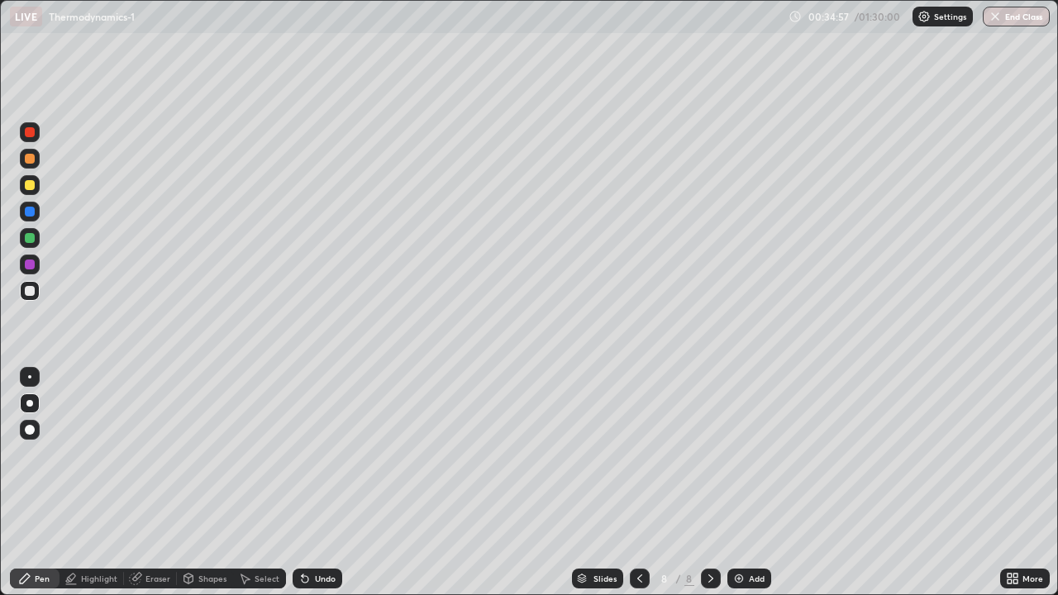
click at [27, 263] on div at bounding box center [30, 265] width 10 height 10
click at [29, 241] on div at bounding box center [30, 238] width 10 height 10
click at [30, 264] on div at bounding box center [30, 265] width 10 height 10
click at [27, 267] on div at bounding box center [30, 265] width 10 height 10
click at [31, 262] on div at bounding box center [30, 265] width 10 height 10
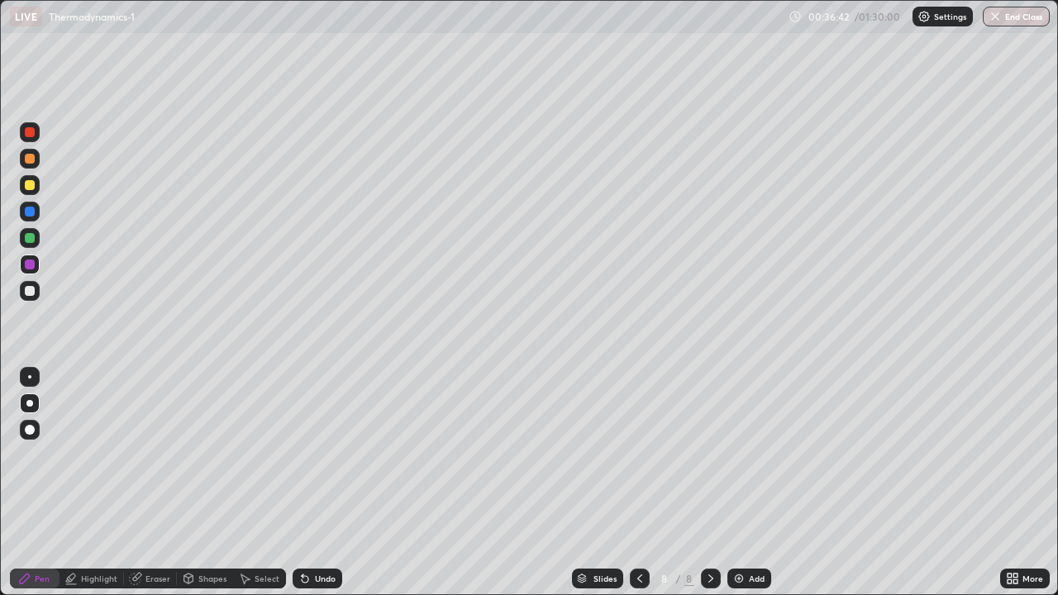
click at [27, 240] on div at bounding box center [30, 238] width 10 height 10
click at [305, 533] on div "Undo" at bounding box center [318, 579] width 50 height 20
click at [325, 533] on div "Undo" at bounding box center [325, 579] width 21 height 8
click at [324, 533] on div "Undo" at bounding box center [325, 579] width 21 height 8
click at [751, 533] on div "Add" at bounding box center [757, 579] width 16 height 8
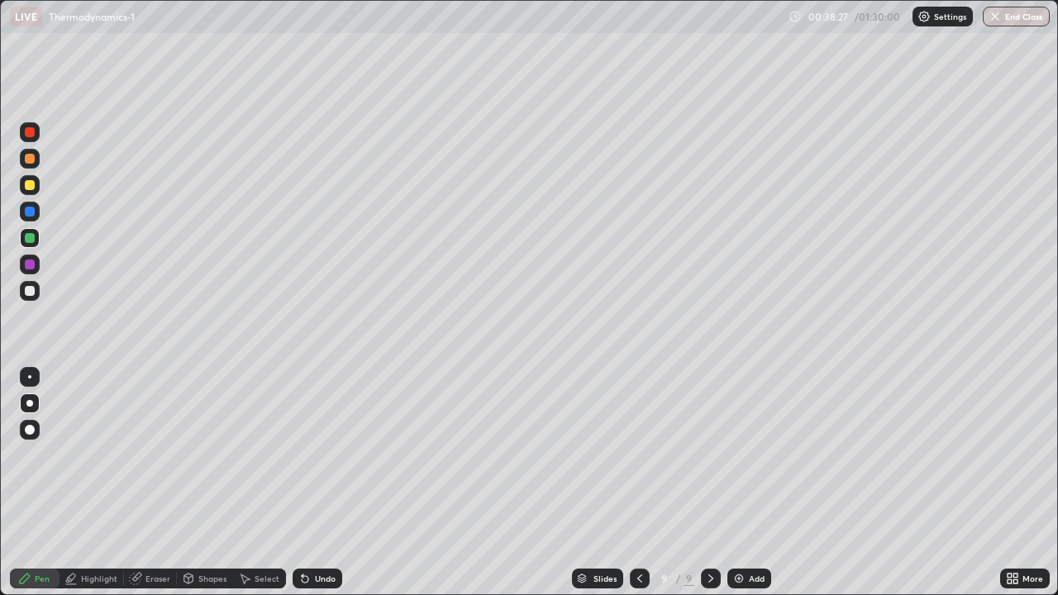
click at [30, 186] on div at bounding box center [30, 185] width 10 height 10
click at [167, 111] on icon at bounding box center [168, 111] width 2 height 2
click at [37, 296] on div at bounding box center [30, 291] width 20 height 20
click at [36, 206] on div at bounding box center [30, 212] width 20 height 20
click at [741, 533] on img at bounding box center [738, 578] width 13 height 13
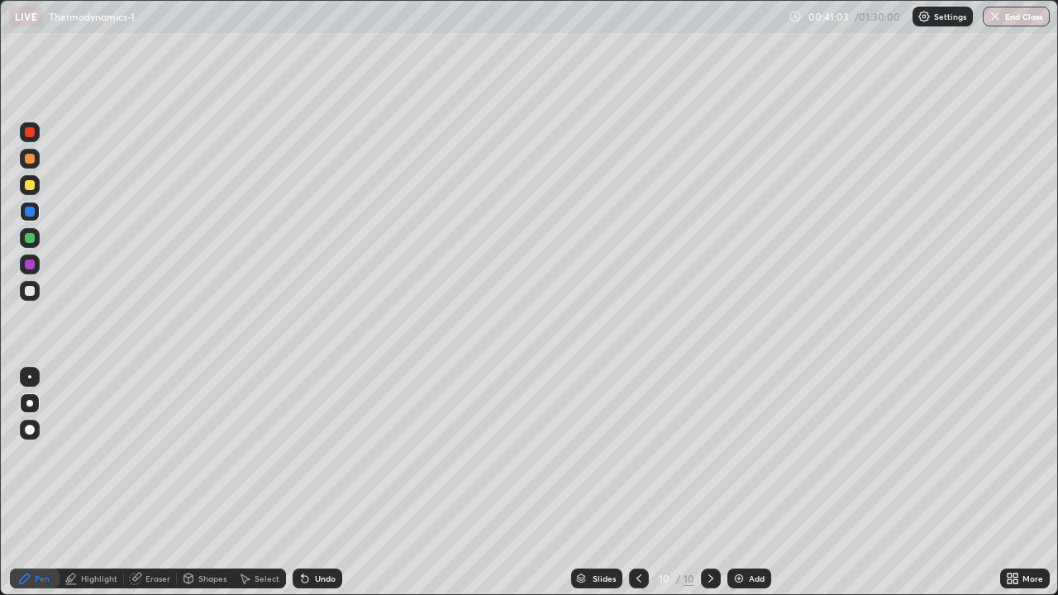
click at [30, 186] on div at bounding box center [30, 185] width 10 height 10
click at [28, 207] on div at bounding box center [30, 212] width 10 height 10
click at [31, 284] on div at bounding box center [30, 291] width 20 height 20
click at [320, 533] on div "Undo" at bounding box center [325, 579] width 21 height 8
click at [319, 533] on div "Undo" at bounding box center [325, 579] width 21 height 8
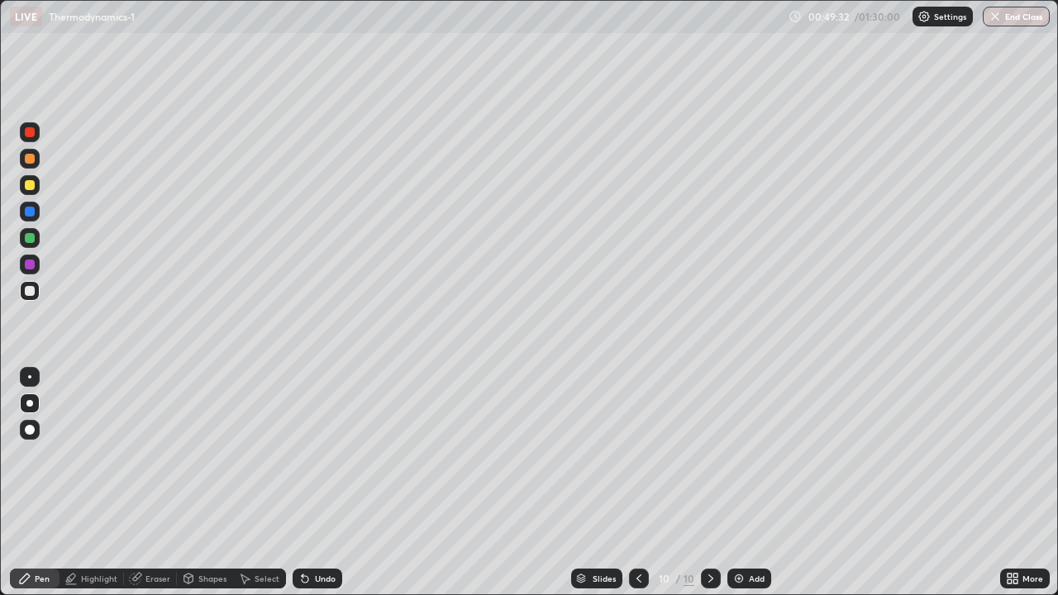
click at [745, 533] on div "Add" at bounding box center [749, 579] width 44 height 20
click at [26, 185] on div at bounding box center [30, 185] width 10 height 10
click at [27, 184] on div at bounding box center [30, 185] width 10 height 10
click at [34, 184] on div at bounding box center [30, 185] width 10 height 10
click at [319, 533] on div "Undo" at bounding box center [325, 579] width 21 height 8
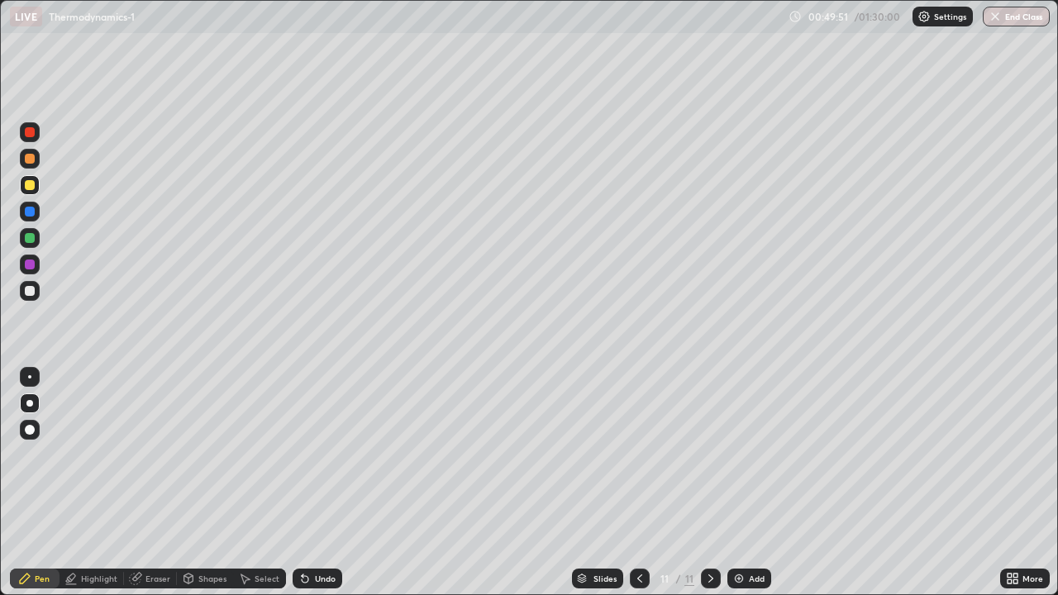
click at [30, 182] on div at bounding box center [30, 185] width 10 height 10
click at [325, 533] on div "Undo" at bounding box center [325, 579] width 21 height 8
click at [319, 533] on div "Undo" at bounding box center [318, 579] width 50 height 20
click at [36, 183] on div at bounding box center [30, 185] width 20 height 20
click at [27, 183] on div at bounding box center [30, 185] width 10 height 10
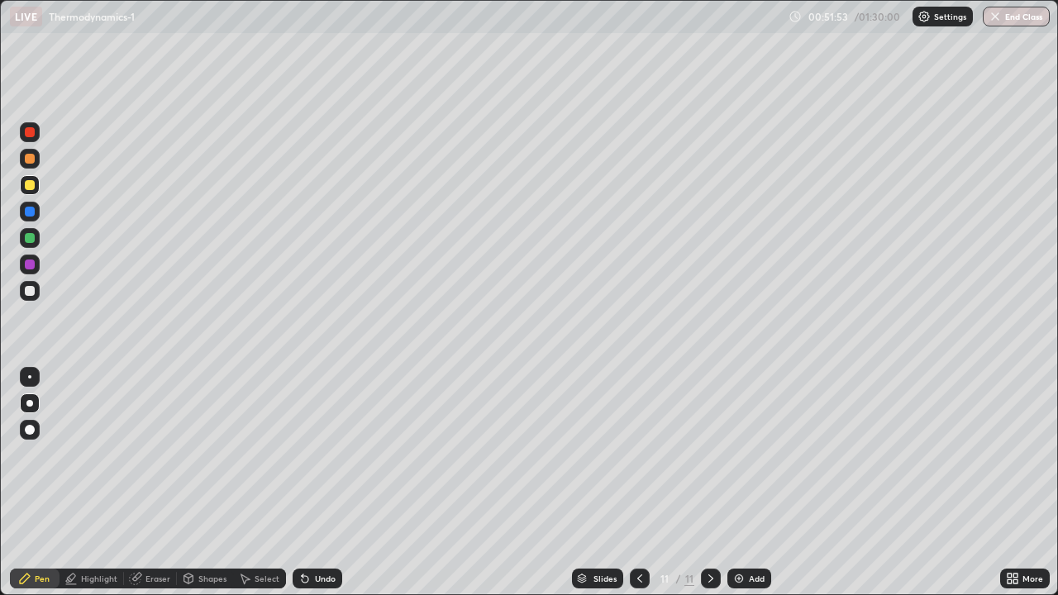
click at [31, 165] on div at bounding box center [30, 159] width 20 height 20
click at [31, 238] on div at bounding box center [30, 238] width 10 height 10
click at [326, 533] on div "Undo" at bounding box center [325, 579] width 21 height 8
click at [324, 533] on div "Undo" at bounding box center [325, 579] width 21 height 8
click at [325, 533] on div "Undo" at bounding box center [325, 579] width 21 height 8
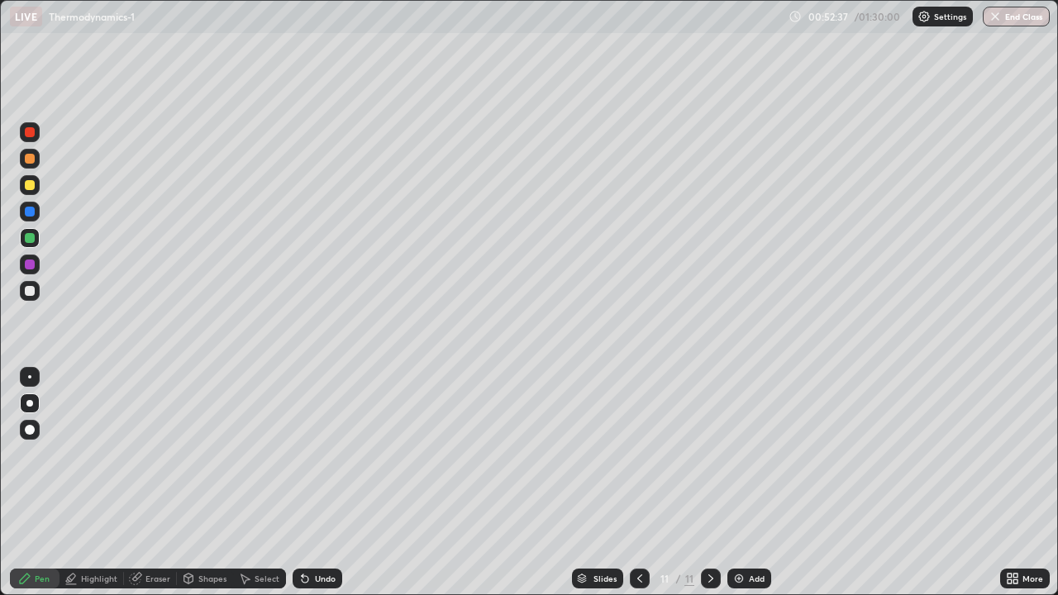
click at [36, 290] on div at bounding box center [30, 291] width 20 height 20
click at [34, 241] on div at bounding box center [30, 238] width 10 height 10
click at [153, 533] on div "Eraser" at bounding box center [157, 579] width 25 height 8
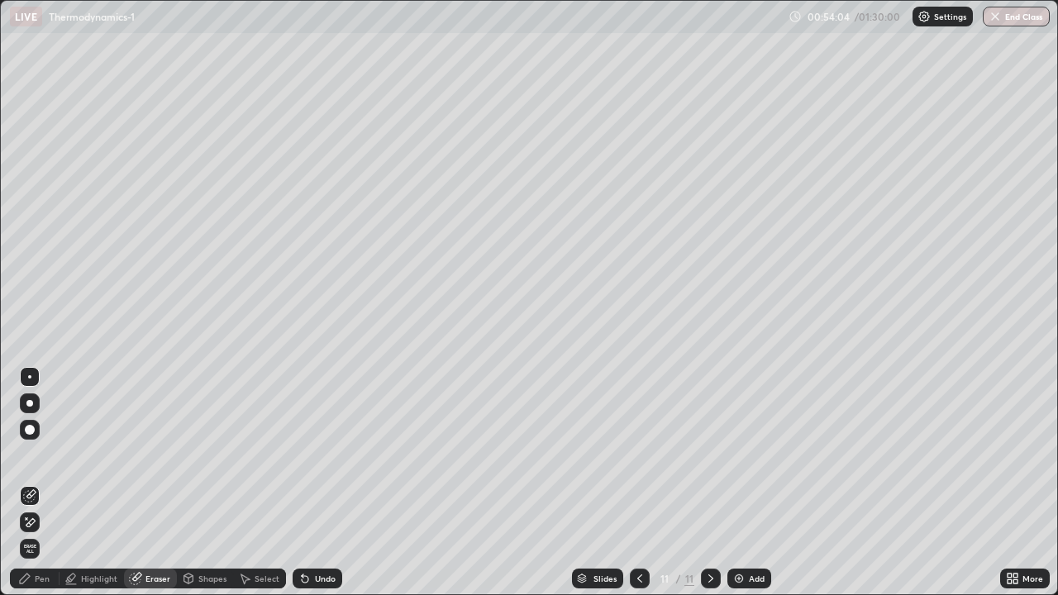
click at [42, 533] on div "Pen" at bounding box center [42, 579] width 15 height 8
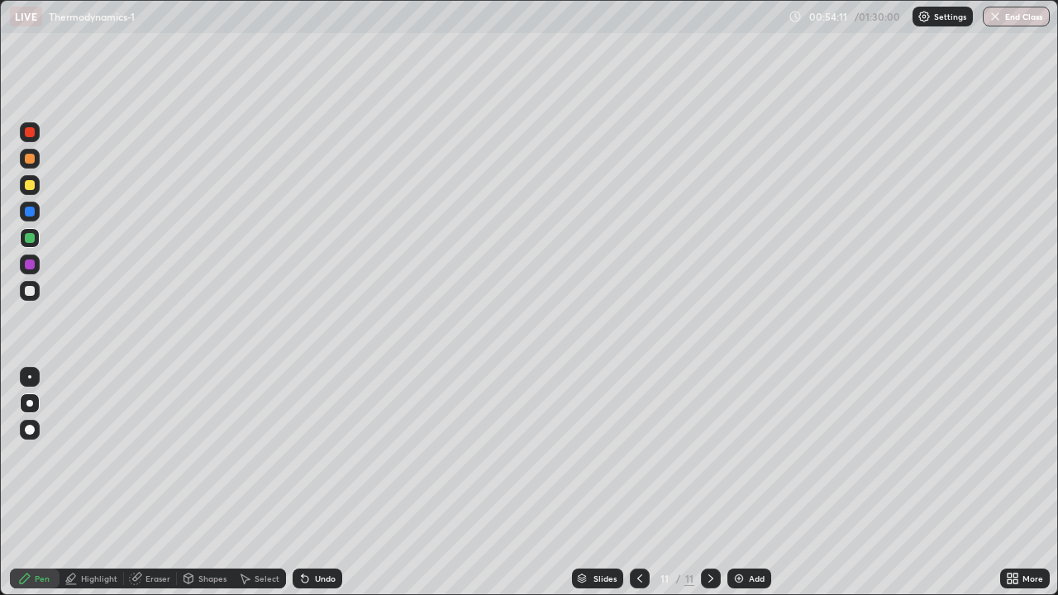
click at [309, 533] on div "Undo" at bounding box center [318, 579] width 50 height 20
click at [312, 533] on div "Undo" at bounding box center [318, 579] width 50 height 20
click at [29, 207] on div at bounding box center [30, 212] width 10 height 10
click at [31, 191] on div at bounding box center [30, 185] width 20 height 20
click at [28, 236] on div at bounding box center [30, 238] width 10 height 10
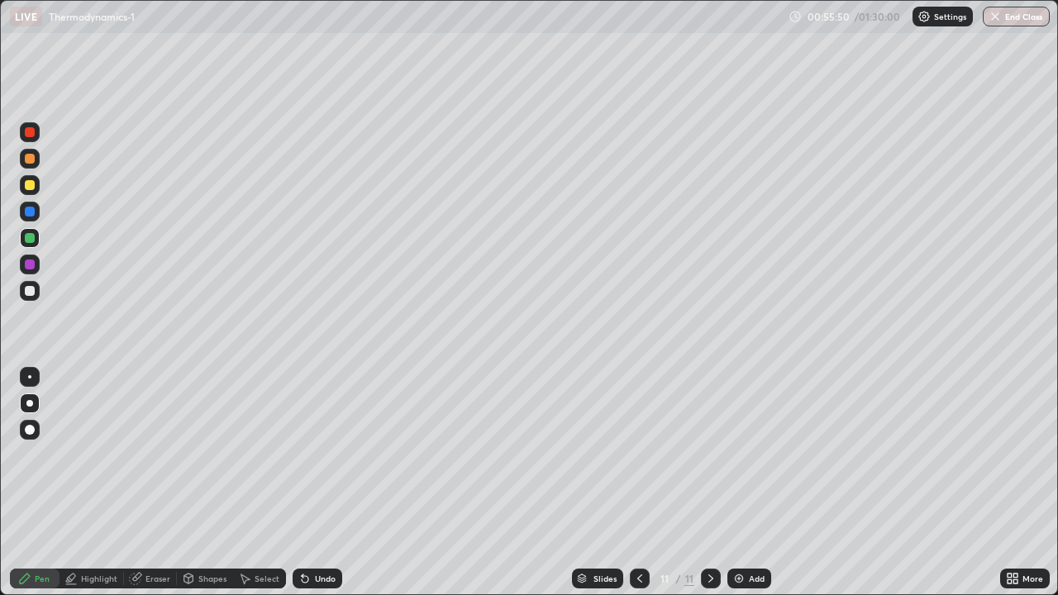
click at [319, 533] on div "Undo" at bounding box center [318, 579] width 50 height 20
click at [36, 184] on div at bounding box center [30, 185] width 20 height 20
click at [756, 533] on div "Add" at bounding box center [757, 579] width 16 height 8
click at [34, 284] on div at bounding box center [30, 291] width 20 height 20
click at [314, 533] on div "Undo" at bounding box center [318, 579] width 50 height 20
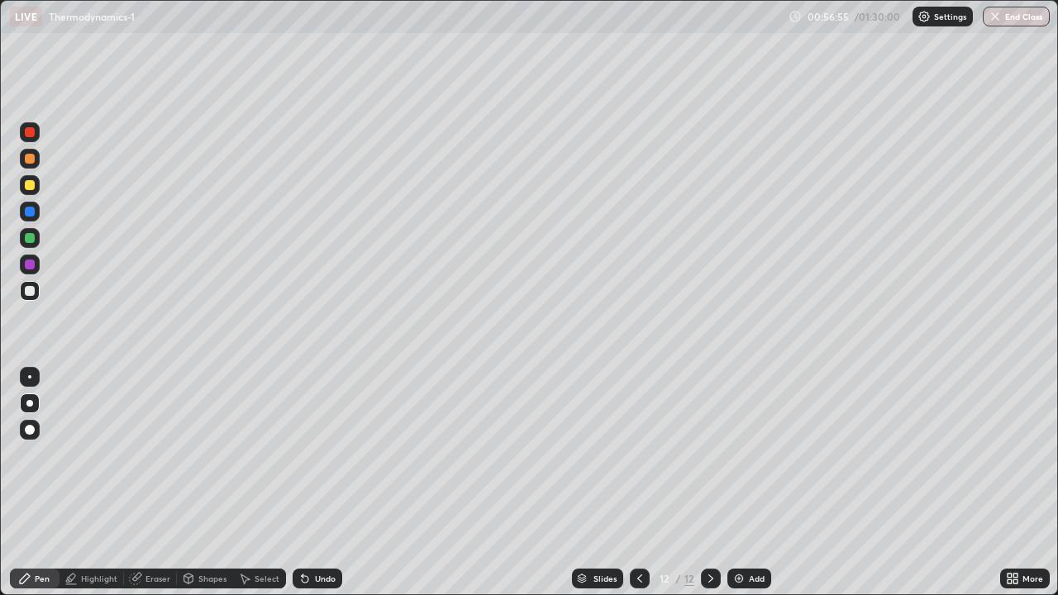
click at [31, 135] on div at bounding box center [30, 132] width 10 height 10
click at [31, 184] on div at bounding box center [30, 185] width 10 height 10
click at [315, 533] on div "Undo" at bounding box center [325, 579] width 21 height 8
click at [317, 533] on div "Undo" at bounding box center [318, 579] width 50 height 20
click at [316, 533] on div "Undo" at bounding box center [318, 579] width 50 height 20
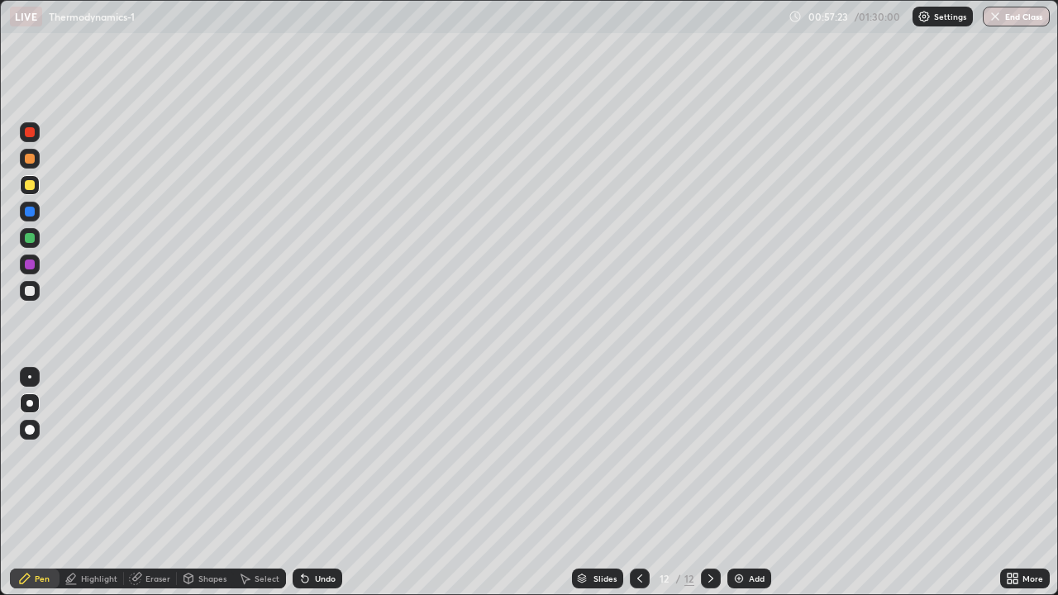
click at [31, 290] on div at bounding box center [30, 291] width 10 height 10
click at [638, 533] on icon at bounding box center [639, 578] width 13 height 13
click at [646, 533] on div at bounding box center [640, 579] width 20 height 20
click at [645, 533] on div at bounding box center [640, 579] width 20 height 20
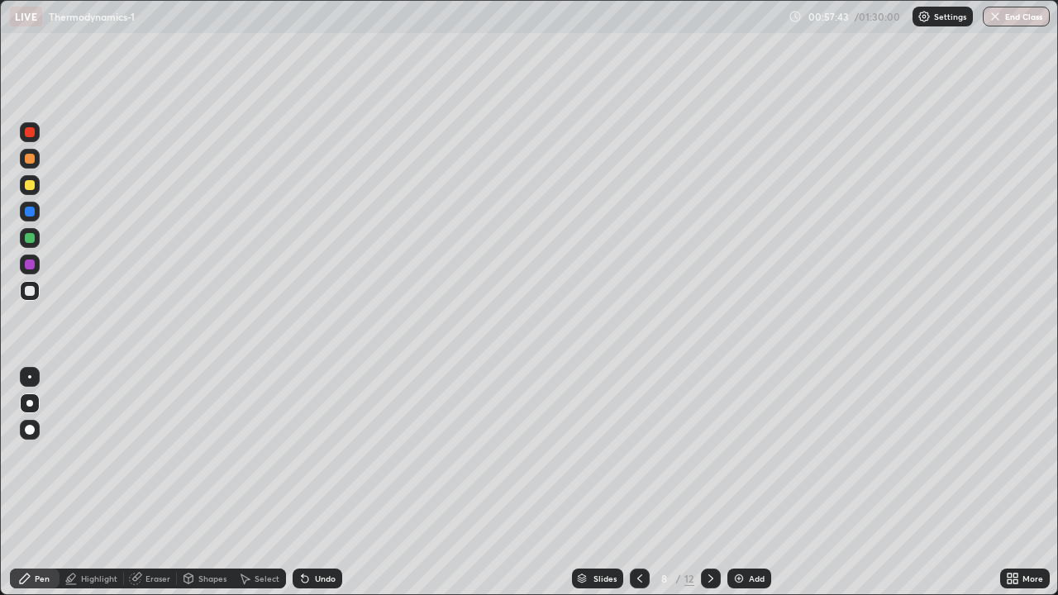
click at [643, 533] on div at bounding box center [640, 579] width 20 height 20
click at [642, 533] on icon at bounding box center [639, 578] width 13 height 13
click at [641, 533] on div at bounding box center [640, 579] width 20 height 20
click at [638, 533] on icon at bounding box center [639, 578] width 13 height 13
click at [713, 533] on div at bounding box center [711, 579] width 20 height 20
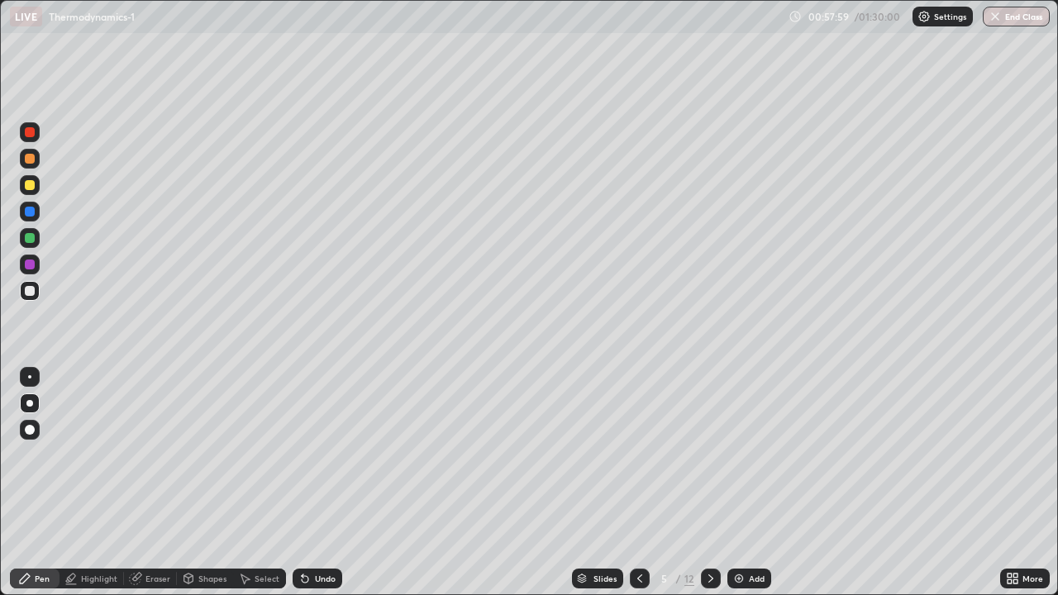
click at [709, 533] on icon at bounding box center [710, 578] width 13 height 13
click at [718, 533] on div at bounding box center [711, 579] width 20 height 20
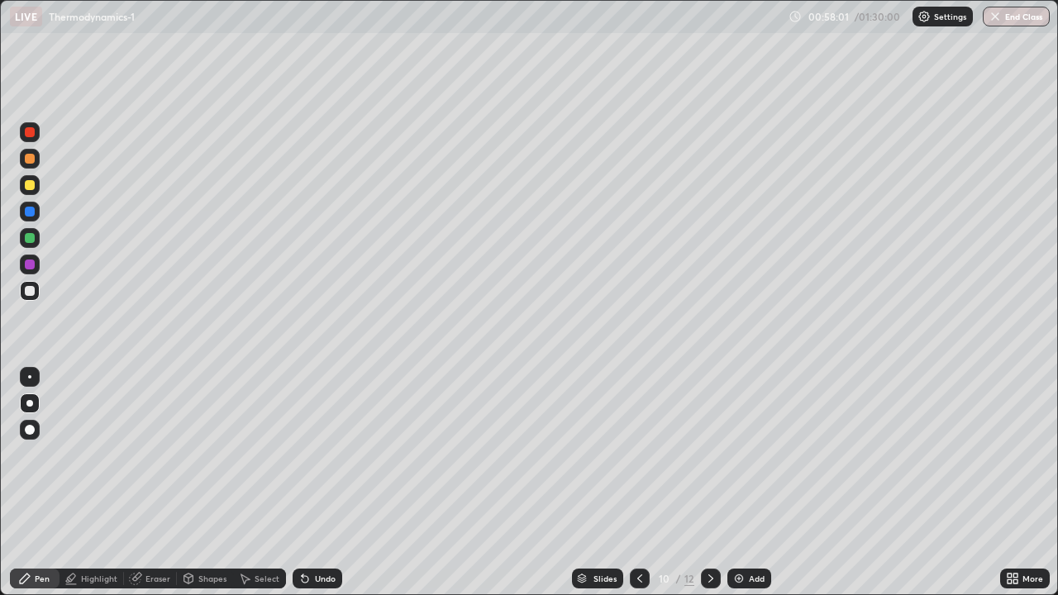
click at [709, 533] on icon at bounding box center [710, 578] width 13 height 13
click at [27, 183] on div at bounding box center [30, 185] width 10 height 10
click at [36, 184] on div at bounding box center [30, 185] width 20 height 20
click at [327, 533] on div "Undo" at bounding box center [325, 579] width 21 height 8
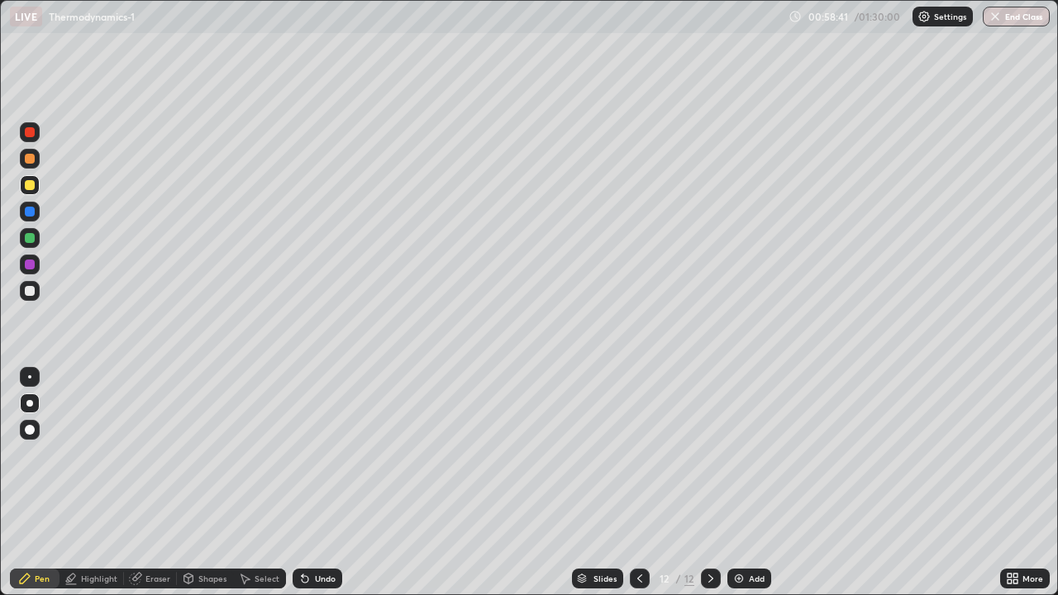
click at [323, 533] on div "Undo" at bounding box center [325, 579] width 21 height 8
click at [316, 533] on div "Undo" at bounding box center [325, 579] width 21 height 8
click at [31, 289] on div at bounding box center [30, 291] width 10 height 10
click at [29, 291] on div at bounding box center [30, 291] width 10 height 10
click at [30, 289] on div at bounding box center [30, 291] width 10 height 10
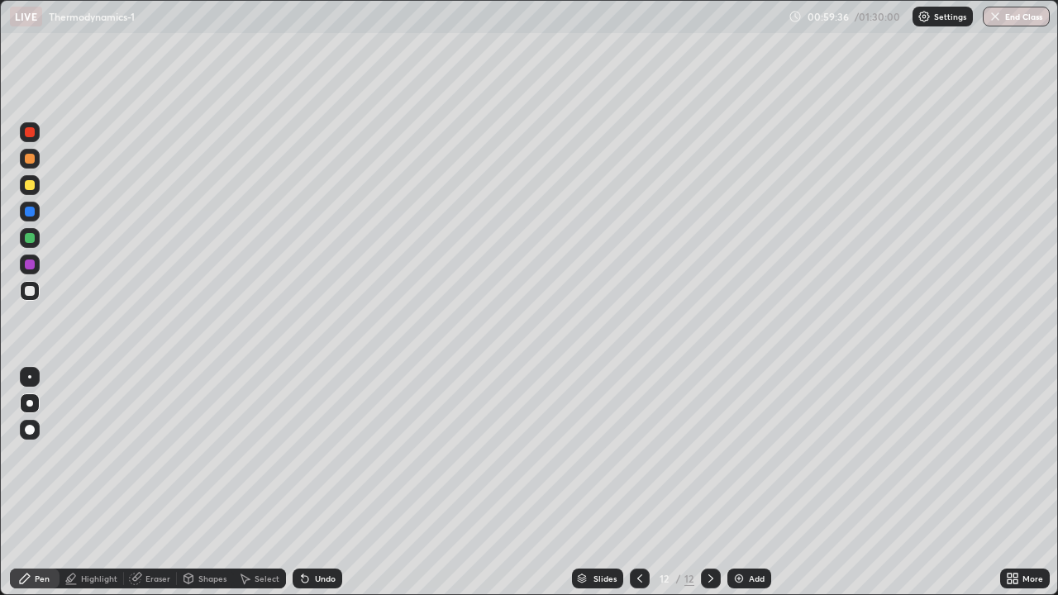
click at [141, 533] on icon at bounding box center [135, 578] width 13 height 13
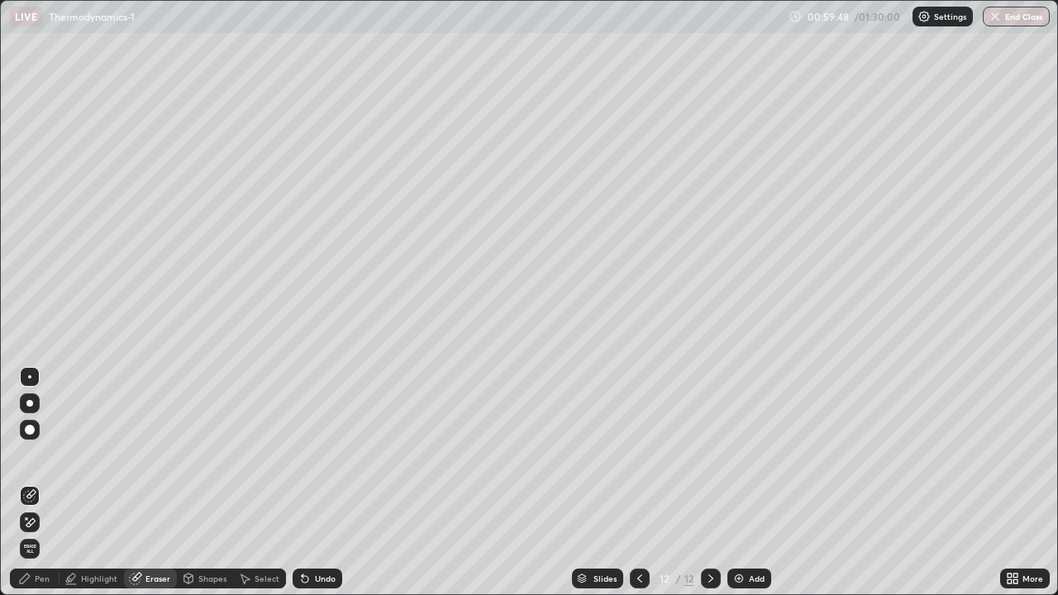
click at [42, 533] on div "Pen" at bounding box center [42, 579] width 15 height 8
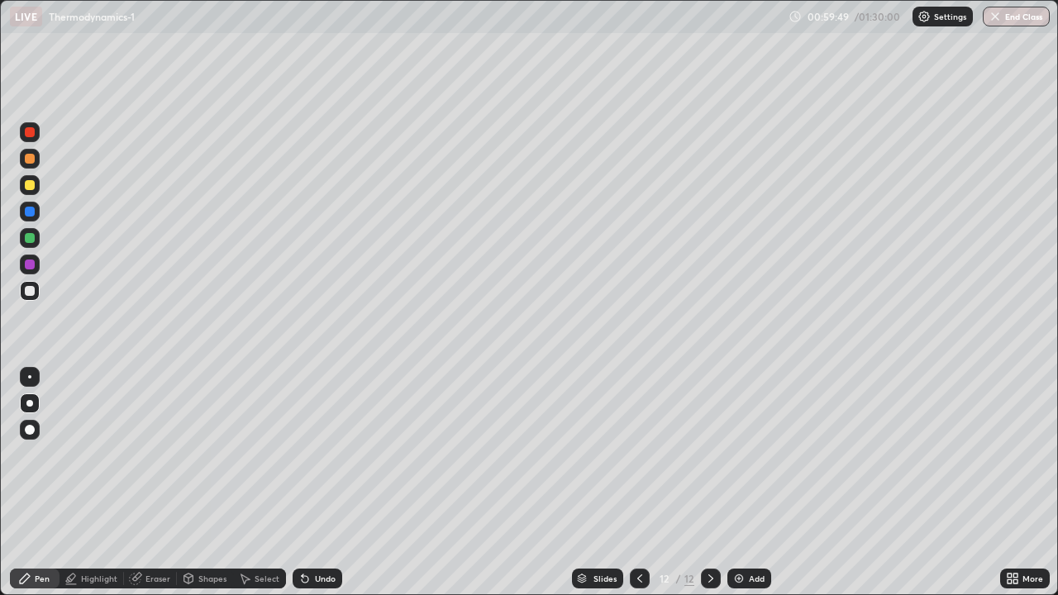
click at [30, 265] on div at bounding box center [30, 265] width 10 height 10
click at [31, 185] on div at bounding box center [30, 185] width 10 height 10
click at [31, 241] on div at bounding box center [30, 238] width 10 height 10
click at [30, 289] on div at bounding box center [30, 291] width 10 height 10
click at [158, 533] on div "Eraser" at bounding box center [157, 579] width 25 height 8
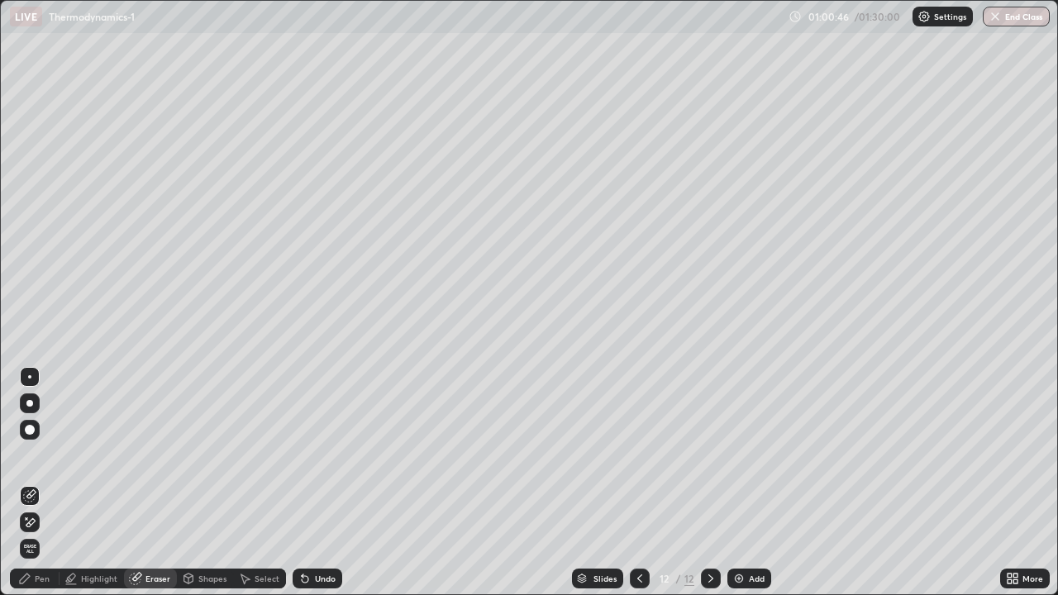
click at [29, 533] on icon at bounding box center [25, 579] width 10 height 10
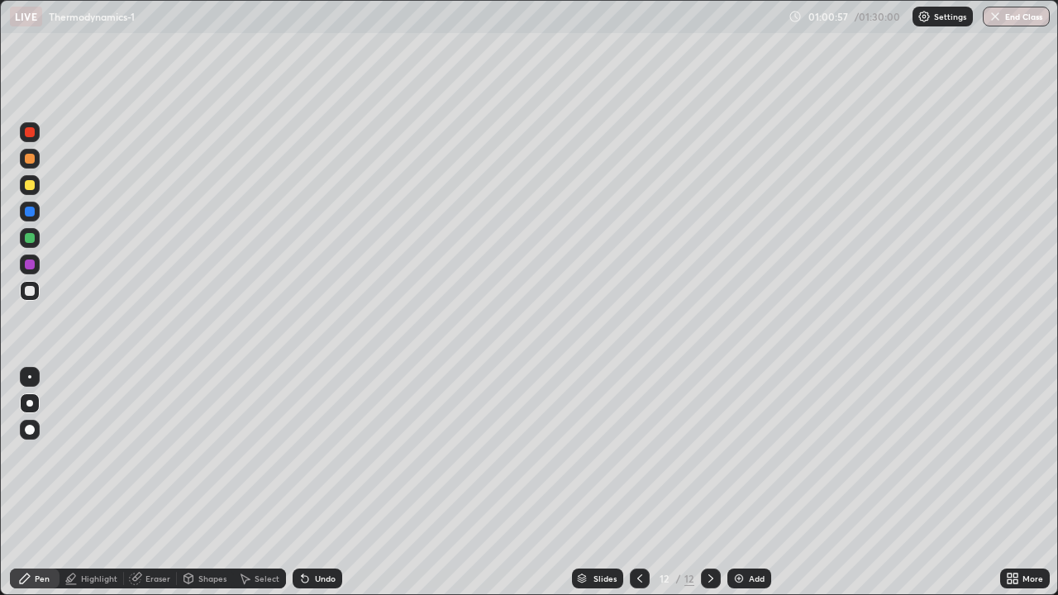
click at [31, 135] on div at bounding box center [30, 132] width 10 height 10
click at [34, 132] on div at bounding box center [30, 132] width 10 height 10
click at [31, 131] on div at bounding box center [30, 132] width 10 height 10
click at [27, 126] on div at bounding box center [30, 132] width 20 height 20
click at [22, 186] on div at bounding box center [30, 185] width 20 height 20
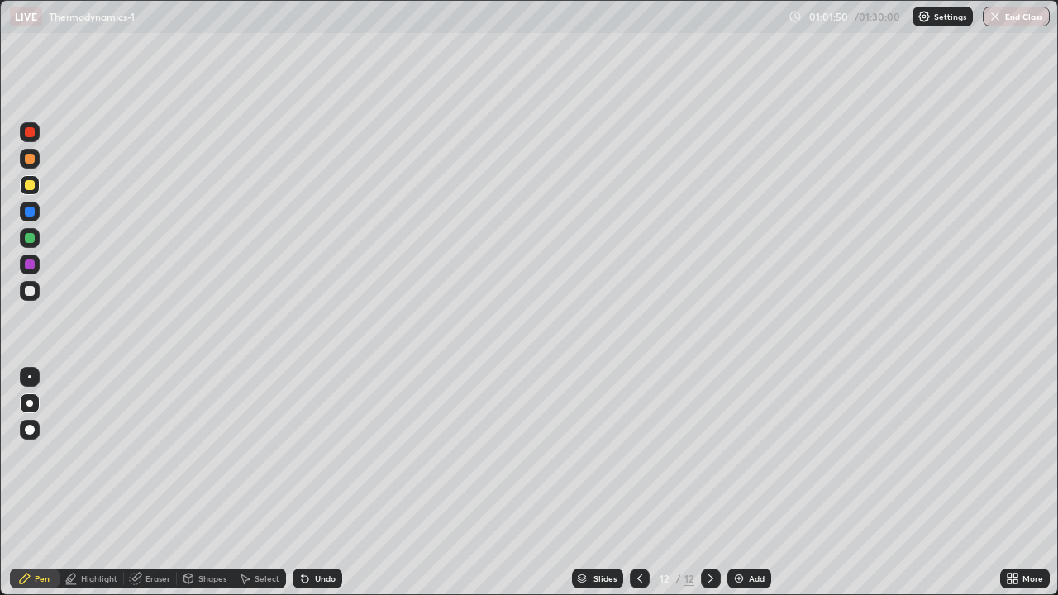
click at [32, 204] on div at bounding box center [30, 212] width 20 height 20
click at [33, 234] on div at bounding box center [30, 238] width 10 height 10
click at [315, 533] on div "Undo" at bounding box center [325, 579] width 21 height 8
click at [313, 533] on div "Undo" at bounding box center [318, 579] width 50 height 20
click at [319, 533] on div "Undo" at bounding box center [325, 579] width 21 height 8
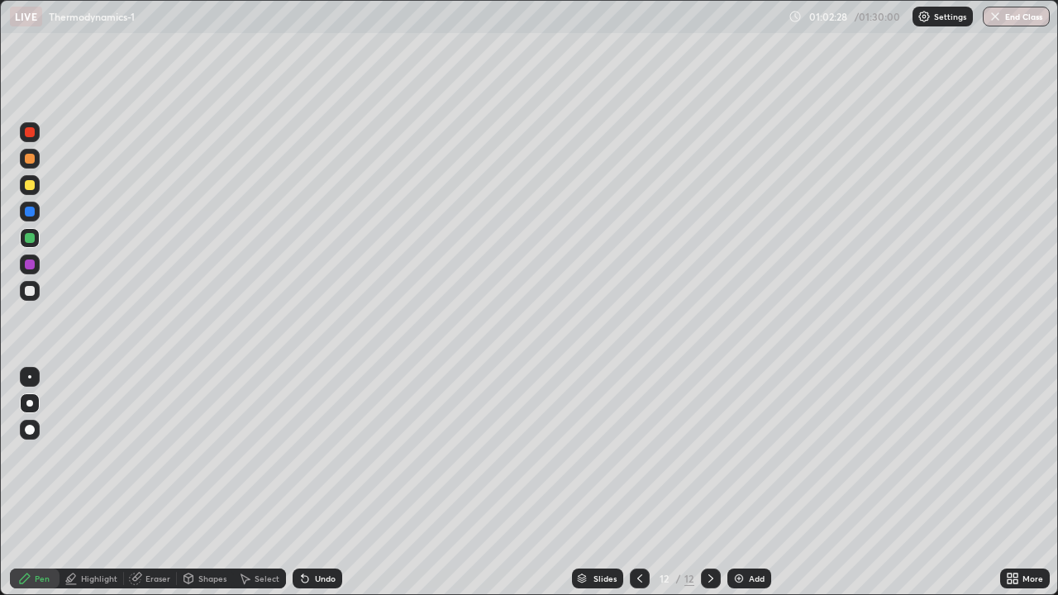
click at [322, 533] on div "Undo" at bounding box center [325, 579] width 21 height 8
click at [312, 533] on div "Undo" at bounding box center [318, 579] width 50 height 20
click at [303, 533] on icon at bounding box center [305, 579] width 7 height 7
click at [38, 293] on div at bounding box center [30, 291] width 20 height 20
click at [31, 284] on div at bounding box center [30, 291] width 20 height 20
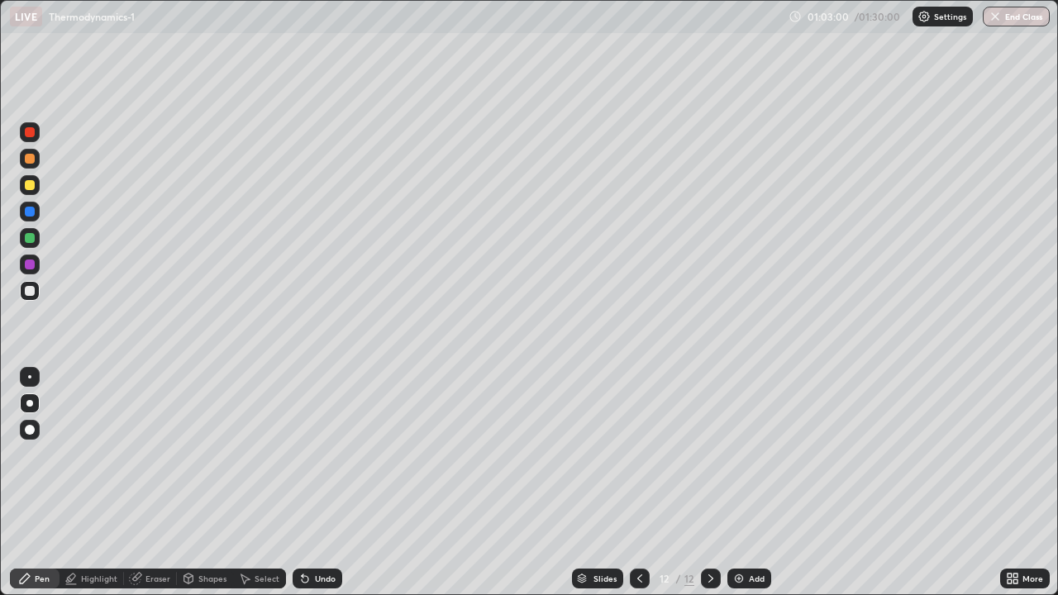
click at [36, 263] on div at bounding box center [30, 265] width 20 height 20
click at [26, 241] on div at bounding box center [30, 238] width 10 height 10
click at [30, 255] on div at bounding box center [30, 265] width 20 height 20
click at [310, 533] on div "Undo" at bounding box center [318, 579] width 50 height 20
click at [312, 533] on div "Undo" at bounding box center [318, 579] width 50 height 20
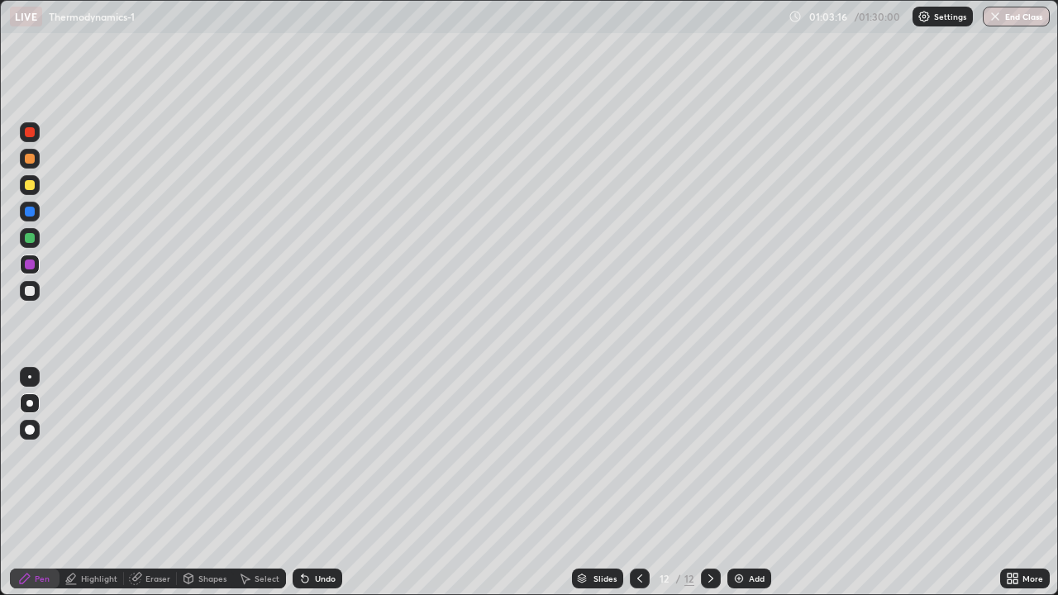
click at [316, 533] on div "Undo" at bounding box center [318, 579] width 50 height 20
click at [33, 185] on div at bounding box center [30, 185] width 10 height 10
click at [317, 533] on div "Undo" at bounding box center [325, 579] width 21 height 8
click at [1038, 533] on div "More" at bounding box center [1025, 578] width 50 height 33
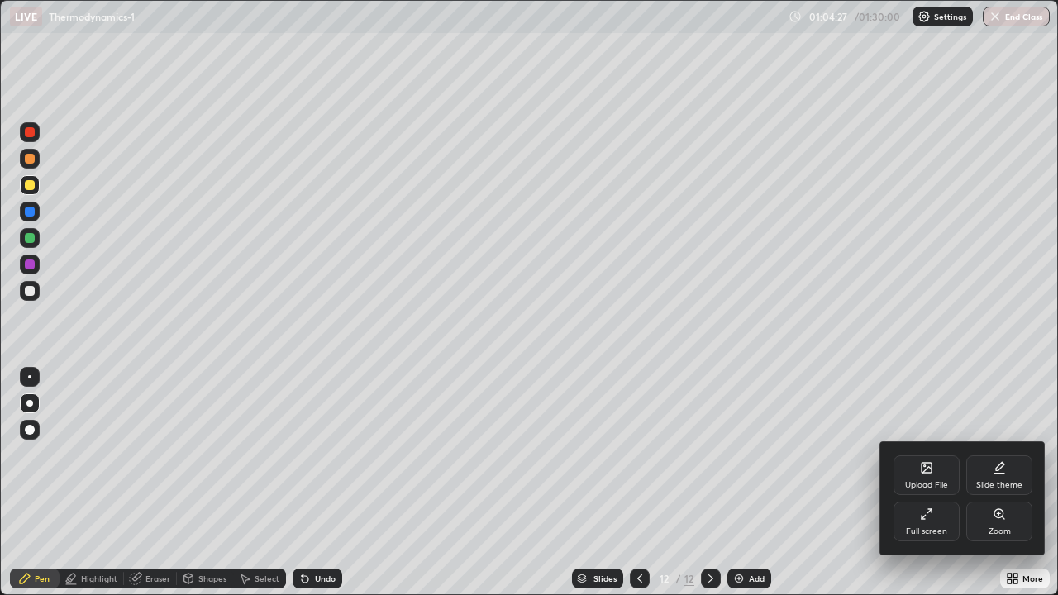
click at [1044, 533] on div "Upload File Slide theme Full screen Zoom" at bounding box center [962, 498] width 165 height 114
click at [878, 419] on div at bounding box center [529, 297] width 1058 height 595
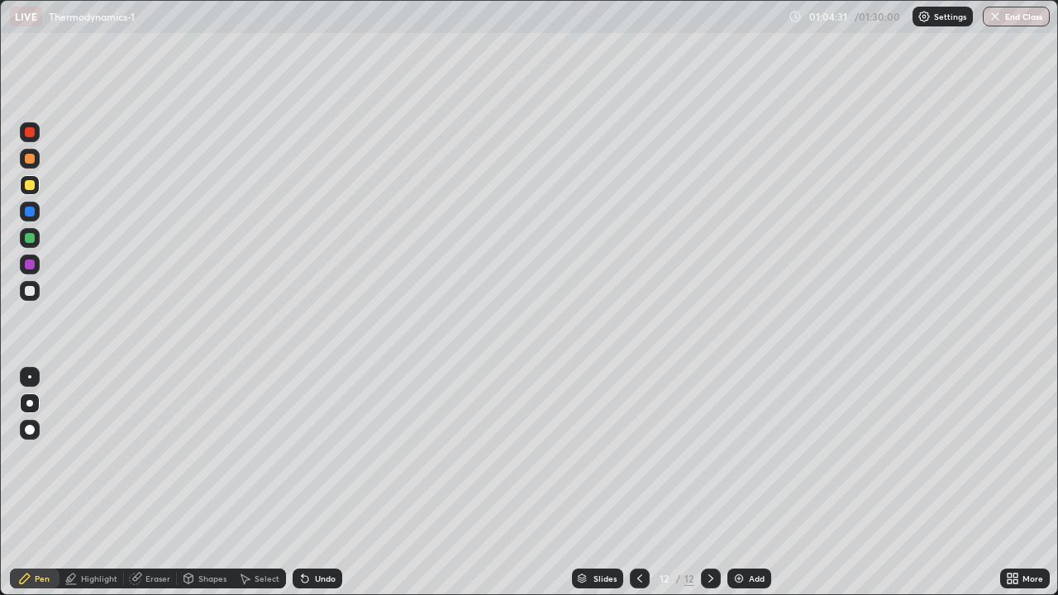
click at [28, 162] on div at bounding box center [30, 159] width 10 height 10
click at [22, 286] on div at bounding box center [30, 291] width 20 height 20
click at [478, 533] on div "Slides 12 / 12 Add" at bounding box center [671, 578] width 658 height 33
click at [494, 533] on div "Slides 12 / 12 Add" at bounding box center [671, 578] width 658 height 33
click at [315, 533] on div "Undo" at bounding box center [325, 579] width 21 height 8
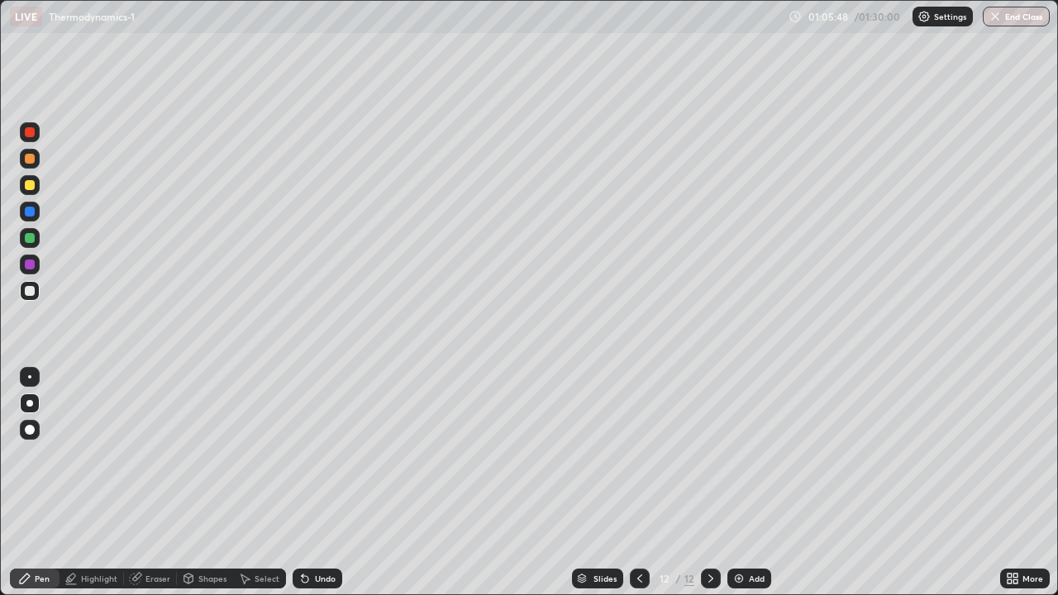
click at [27, 272] on div at bounding box center [30, 265] width 20 height 20
click at [741, 533] on img at bounding box center [738, 578] width 13 height 13
click at [34, 288] on div at bounding box center [30, 291] width 10 height 10
click at [31, 212] on div at bounding box center [30, 212] width 10 height 10
click at [32, 188] on div at bounding box center [30, 185] width 10 height 10
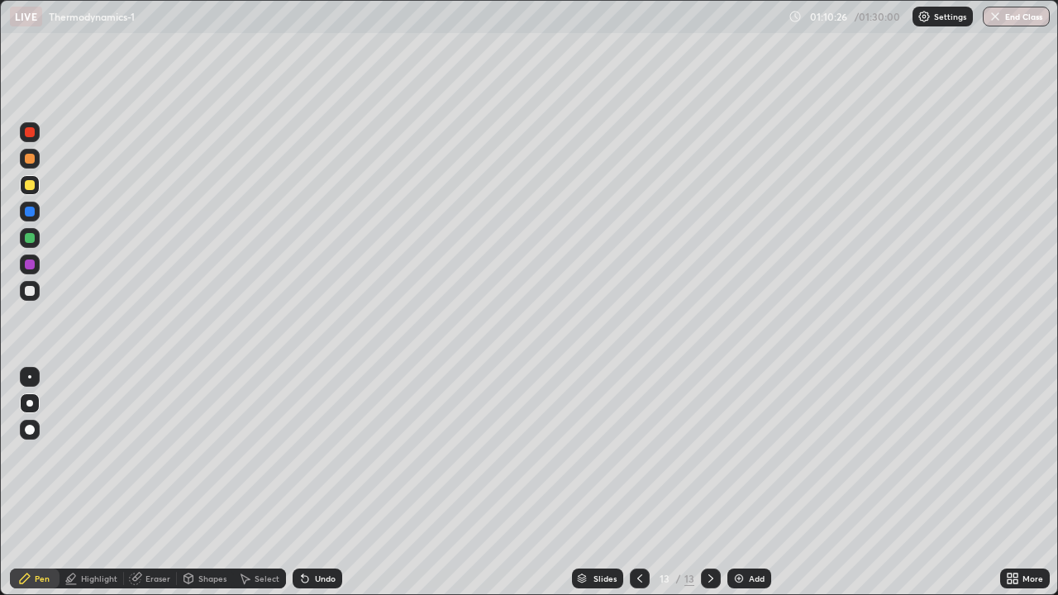
click at [303, 533] on icon at bounding box center [304, 578] width 13 height 13
click at [31, 189] on div at bounding box center [30, 185] width 10 height 10
click at [298, 533] on div "Undo" at bounding box center [318, 579] width 50 height 20
click at [31, 182] on div at bounding box center [30, 185] width 10 height 10
click at [27, 160] on div at bounding box center [30, 159] width 10 height 10
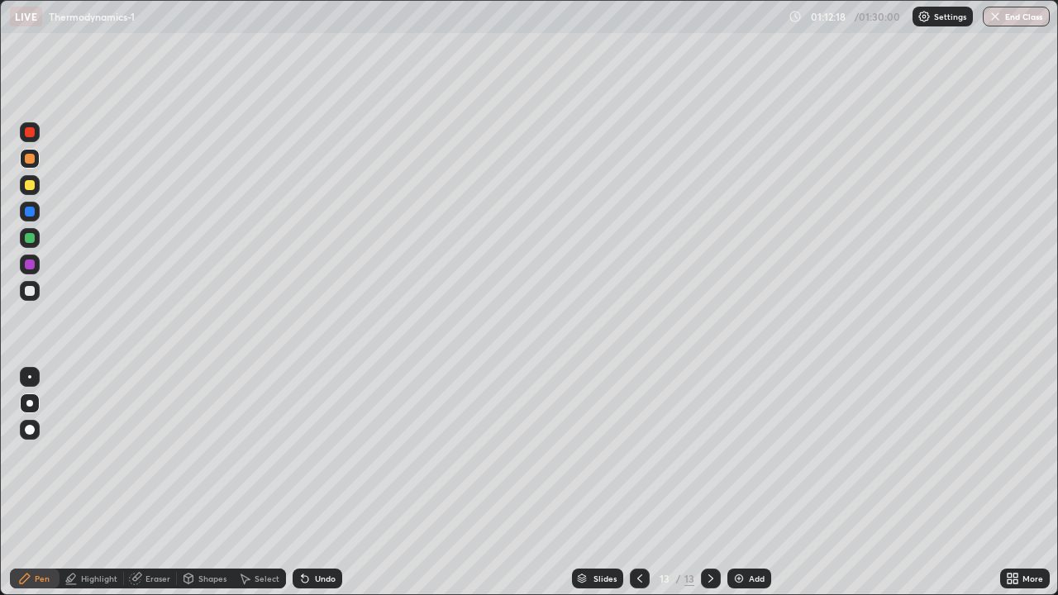
click at [32, 189] on div at bounding box center [30, 185] width 10 height 10
click at [34, 184] on div at bounding box center [30, 185] width 10 height 10
click at [37, 188] on div at bounding box center [30, 185] width 20 height 20
click at [30, 217] on div at bounding box center [30, 212] width 20 height 20
click at [32, 212] on div at bounding box center [30, 212] width 10 height 10
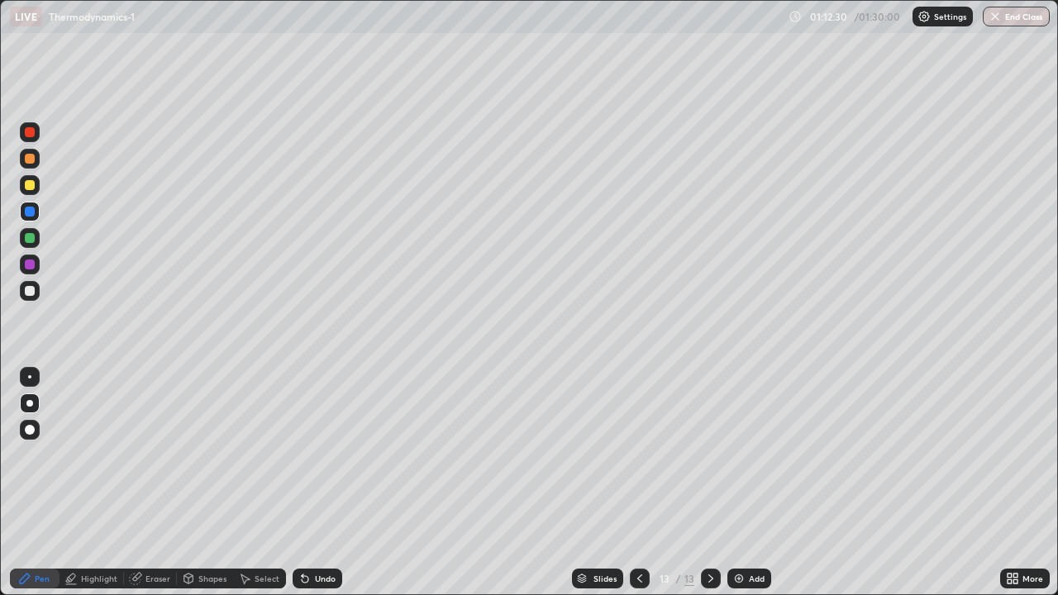
click at [31, 210] on div at bounding box center [30, 212] width 10 height 10
click at [28, 208] on div at bounding box center [30, 212] width 10 height 10
click at [27, 210] on div at bounding box center [30, 212] width 10 height 10
click at [29, 187] on div at bounding box center [30, 185] width 10 height 10
click at [30, 236] on div at bounding box center [30, 238] width 10 height 10
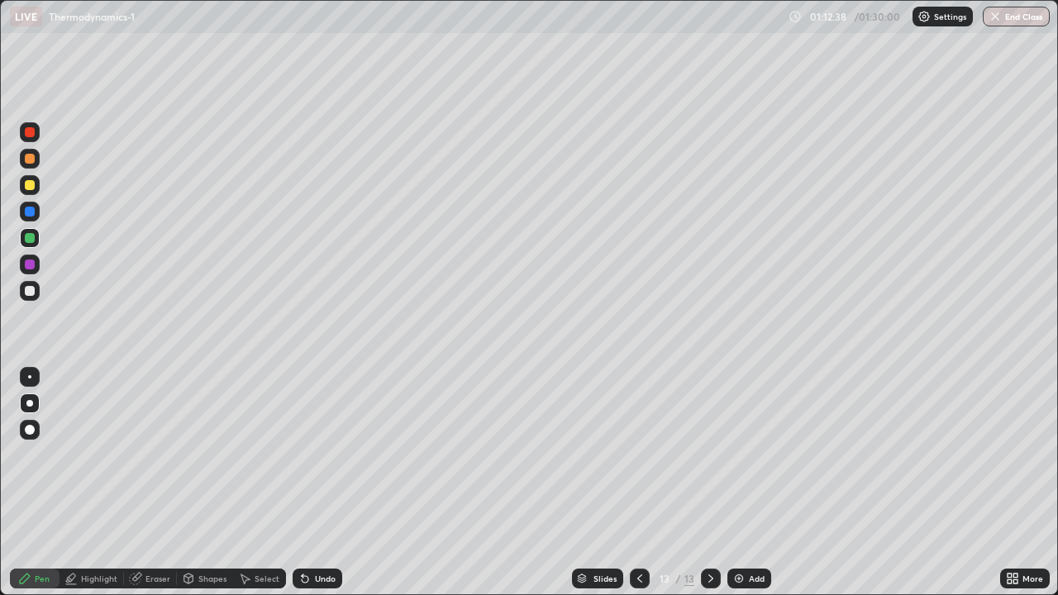
click at [29, 263] on div at bounding box center [30, 265] width 10 height 10
click at [327, 533] on div "Undo" at bounding box center [325, 579] width 21 height 8
click at [326, 533] on div "Undo" at bounding box center [318, 579] width 50 height 20
click at [327, 533] on div "Undo" at bounding box center [318, 579] width 50 height 20
click at [324, 533] on div "Undo" at bounding box center [314, 578] width 56 height 33
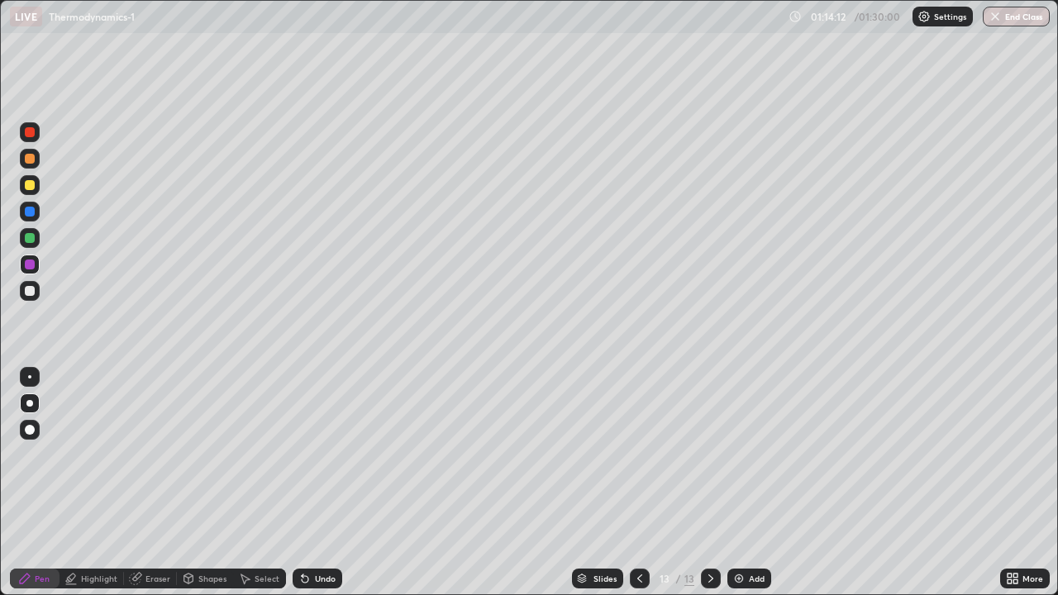
click at [28, 295] on div at bounding box center [30, 291] width 10 height 10
click at [26, 239] on div at bounding box center [30, 238] width 10 height 10
click at [317, 533] on div "Undo" at bounding box center [325, 579] width 21 height 8
click at [36, 298] on div at bounding box center [30, 291] width 20 height 20
click at [36, 245] on div at bounding box center [30, 238] width 20 height 20
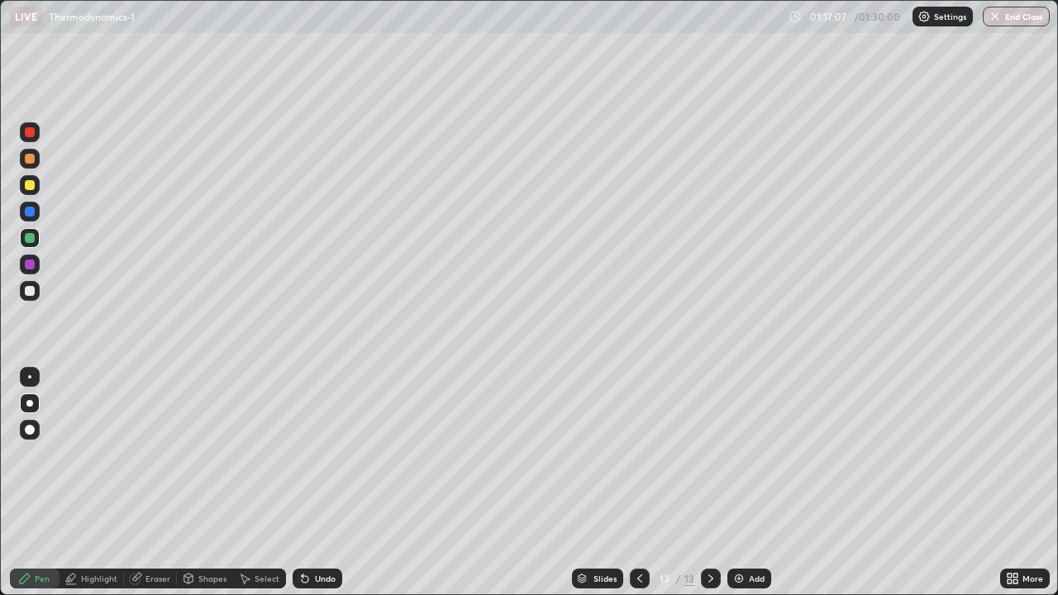
click at [319, 533] on div "Undo" at bounding box center [325, 579] width 21 height 8
click at [320, 533] on div "Undo" at bounding box center [325, 579] width 21 height 8
click at [637, 533] on div at bounding box center [640, 578] width 20 height 33
click at [635, 533] on div at bounding box center [640, 579] width 20 height 20
click at [689, 533] on div "13" at bounding box center [689, 578] width 10 height 15
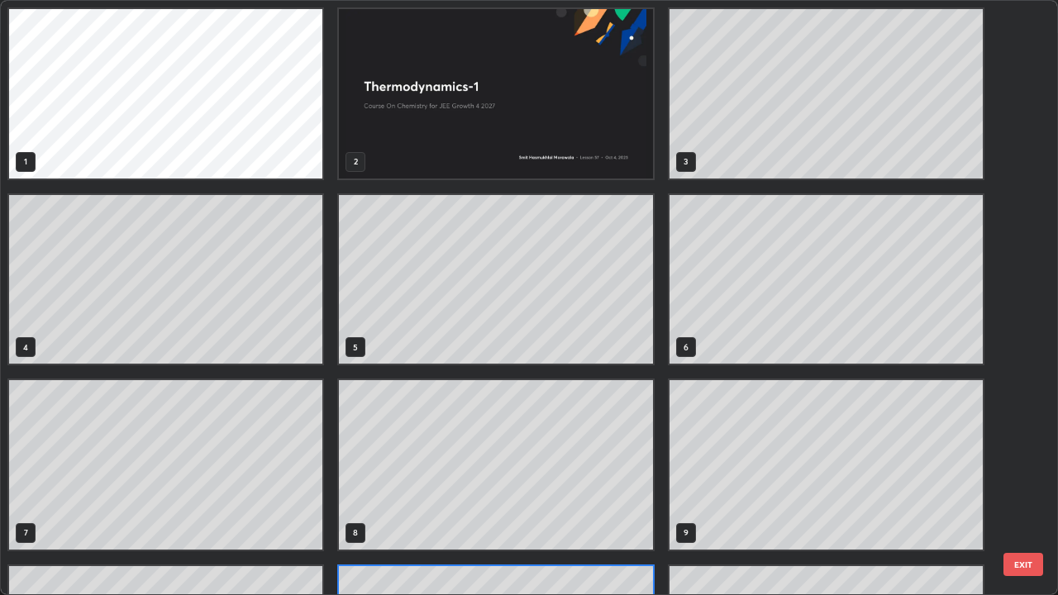
scroll to position [589, 1048]
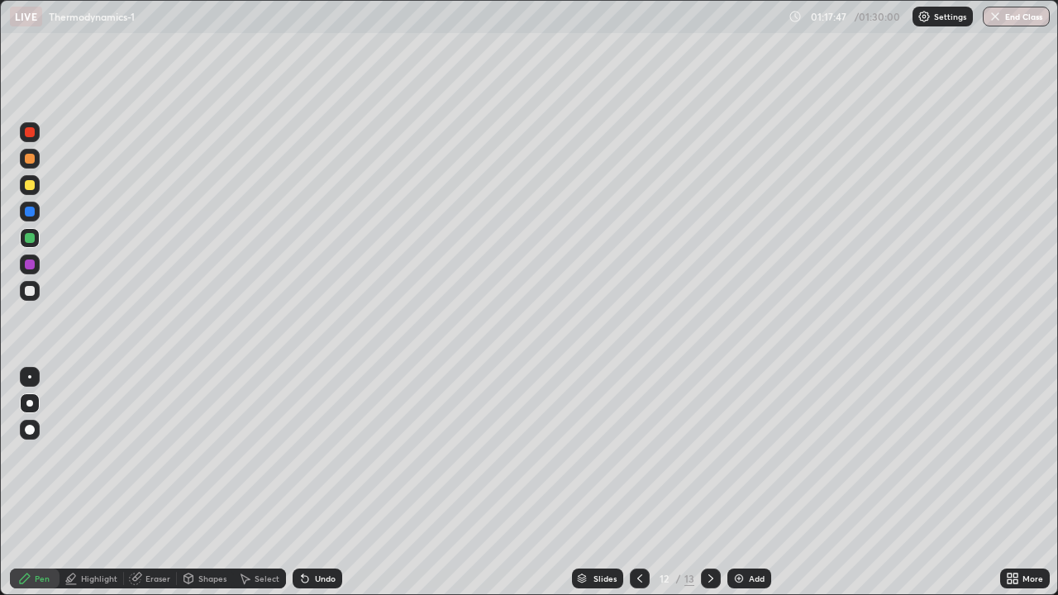
click at [711, 533] on icon at bounding box center [710, 578] width 13 height 13
click at [740, 533] on img at bounding box center [738, 578] width 13 height 13
click at [31, 184] on div at bounding box center [30, 185] width 10 height 10
click at [323, 533] on div "Undo" at bounding box center [318, 579] width 50 height 20
click at [29, 236] on div at bounding box center [30, 238] width 10 height 10
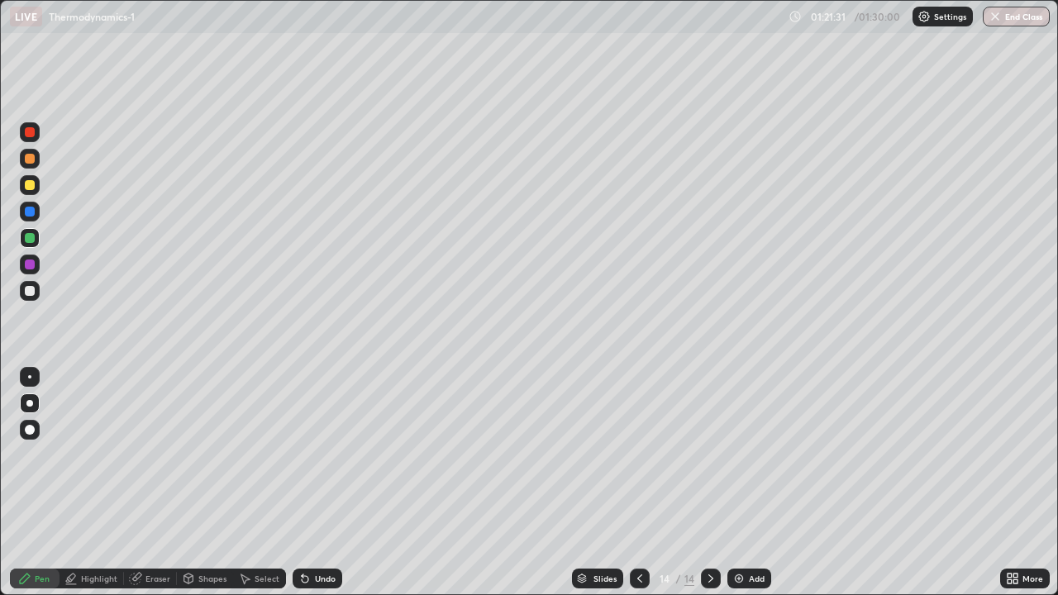
click at [33, 210] on div at bounding box center [30, 212] width 10 height 10
click at [29, 213] on div at bounding box center [30, 212] width 10 height 10
click at [31, 212] on div at bounding box center [30, 212] width 10 height 10
click at [315, 533] on div "Undo" at bounding box center [325, 579] width 21 height 8
click at [331, 533] on div "Undo" at bounding box center [325, 579] width 21 height 8
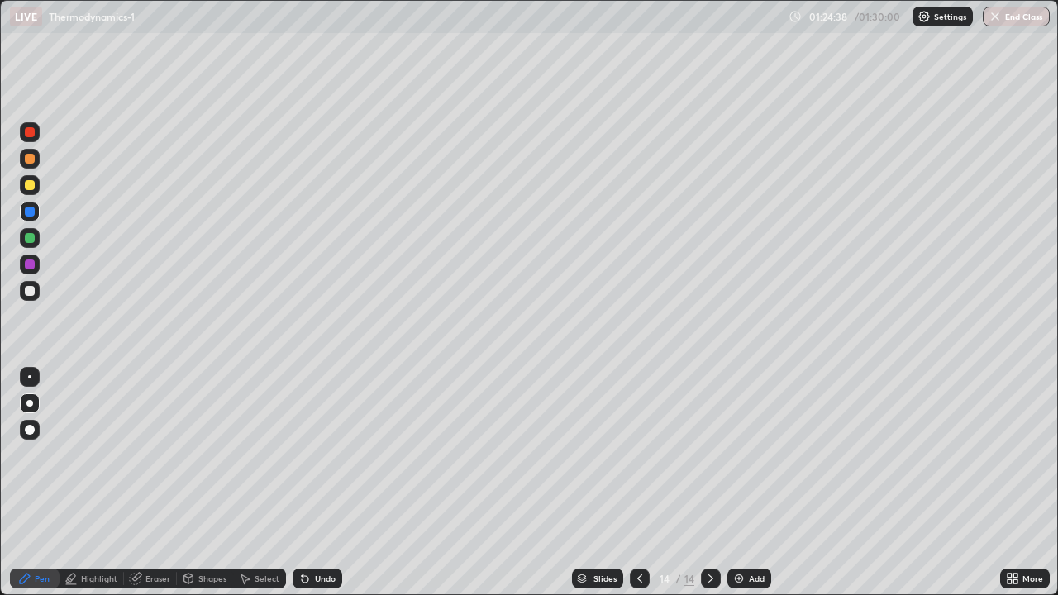
click at [330, 533] on div "Undo" at bounding box center [325, 579] width 21 height 8
click at [1010, 21] on button "End Class" at bounding box center [1017, 17] width 65 height 20
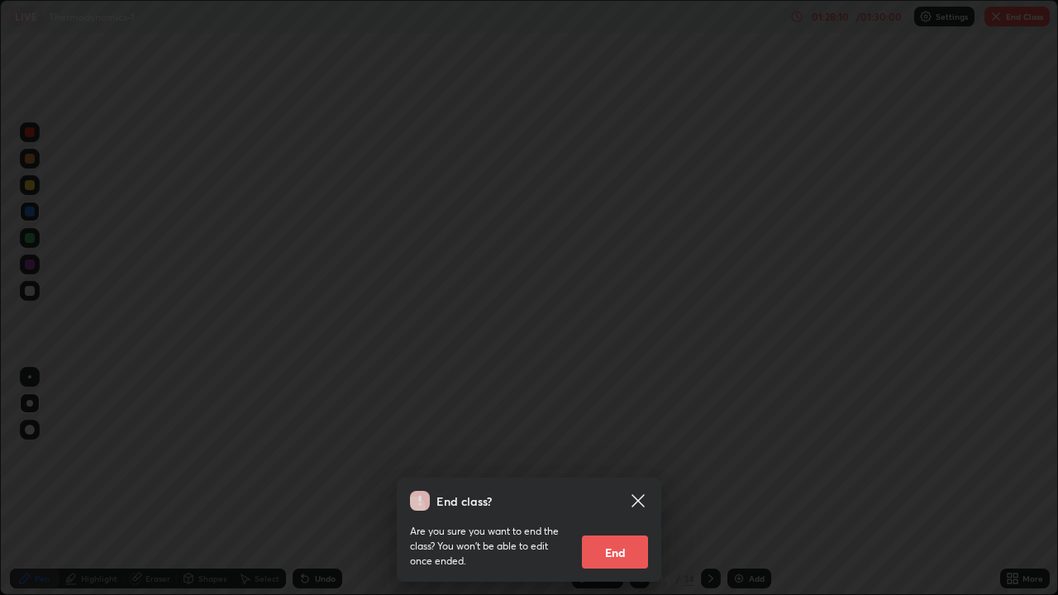
click at [611, 533] on button "End" at bounding box center [615, 552] width 66 height 33
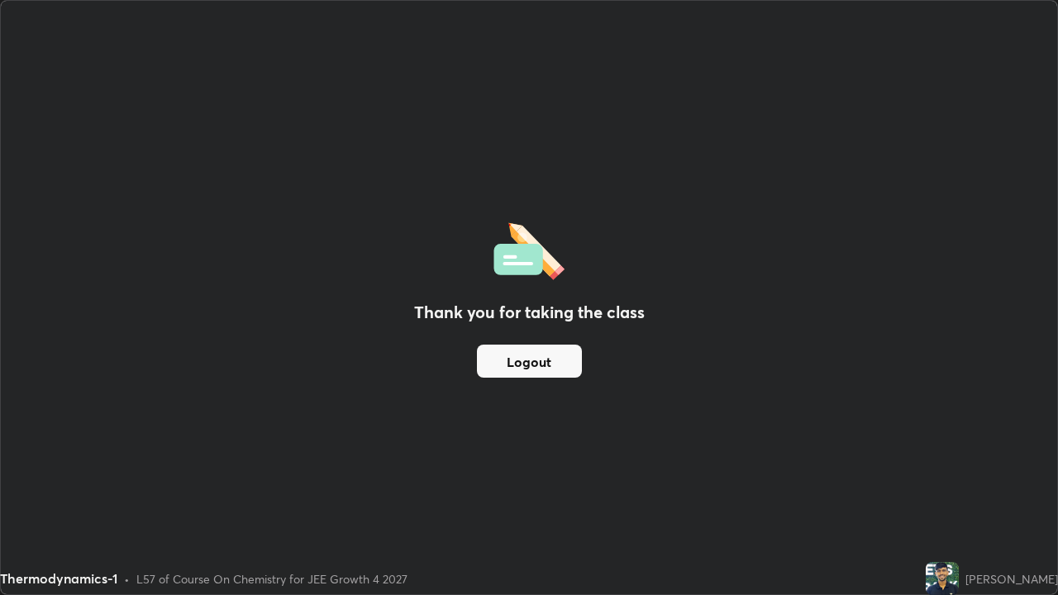
click at [539, 356] on button "Logout" at bounding box center [529, 361] width 105 height 33
click at [533, 360] on button "Logout" at bounding box center [529, 361] width 105 height 33
